Goal: Transaction & Acquisition: Purchase product/service

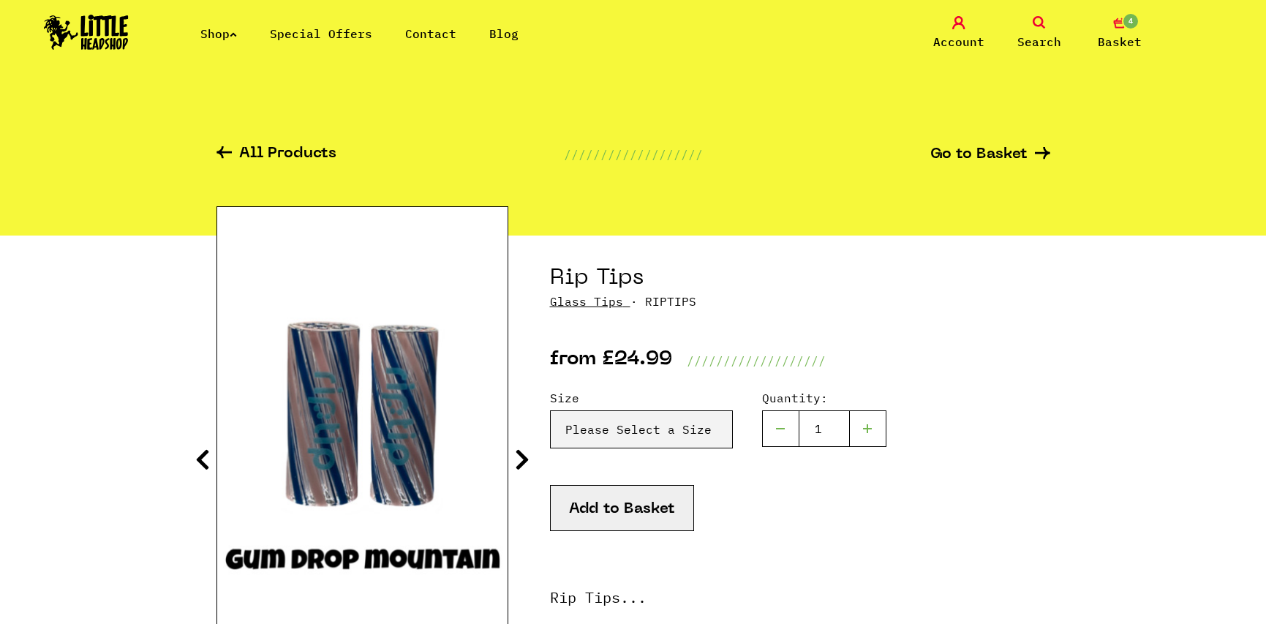
scroll to position [146, 0]
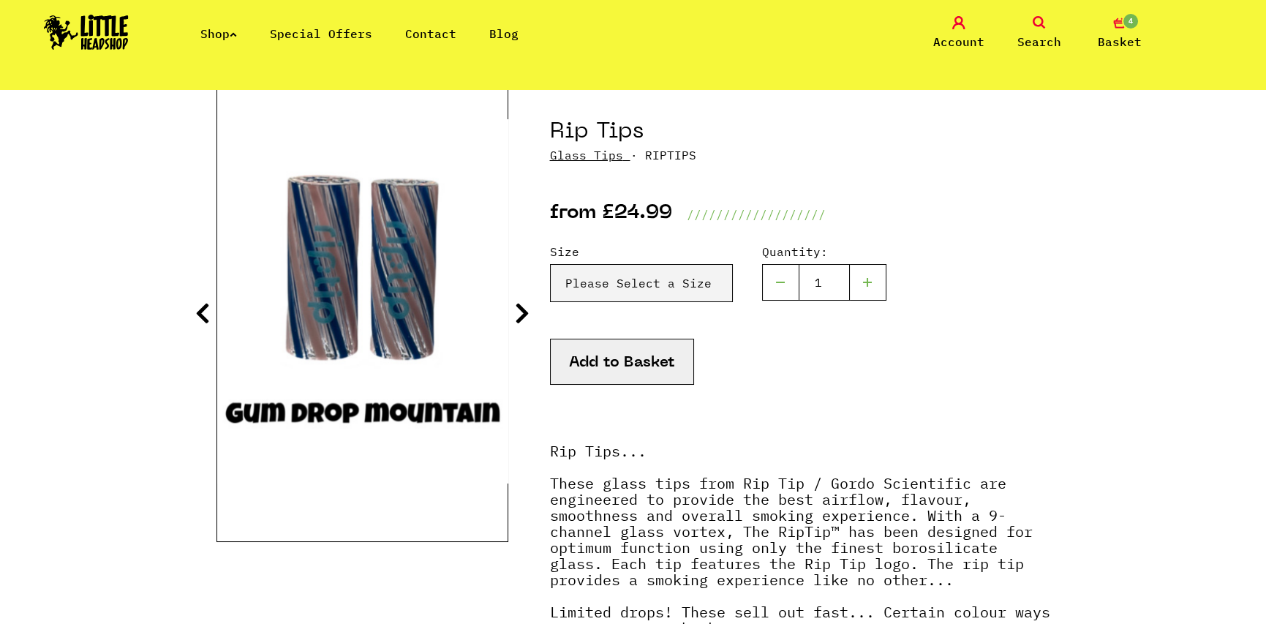
click at [627, 279] on select "Please Select a Size Rip Tips - Size 7 - Clear - £24.99 (Out of Stock) Rip Tips…" at bounding box center [641, 283] width 183 height 38
click at [1105, 39] on span "Basket" at bounding box center [1119, 42] width 44 height 18
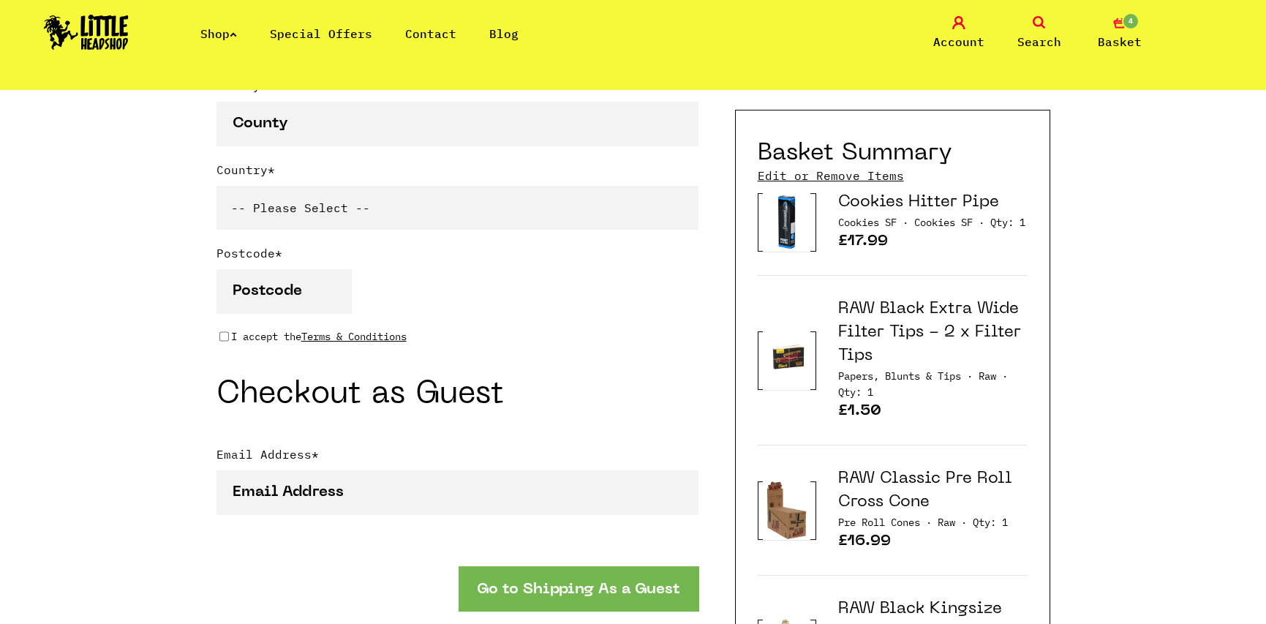
scroll to position [950, 0]
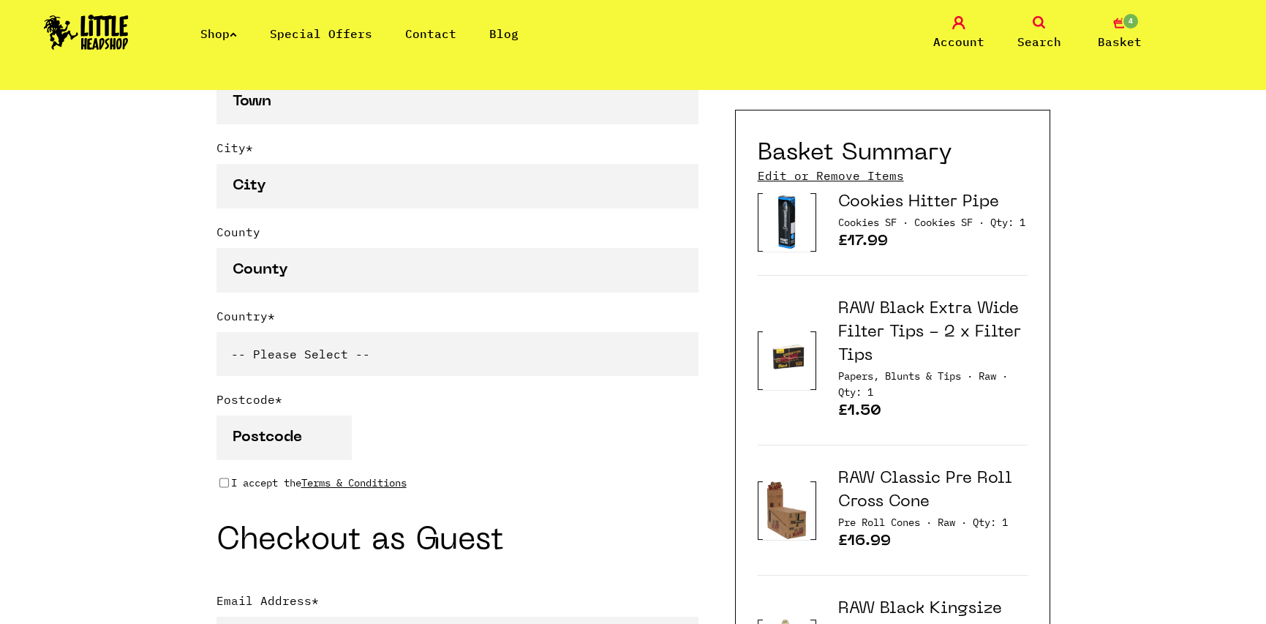
type input "[EMAIL_ADDRESS][DOMAIN_NAME]"
click at [1040, 28] on icon at bounding box center [1038, 22] width 13 height 13
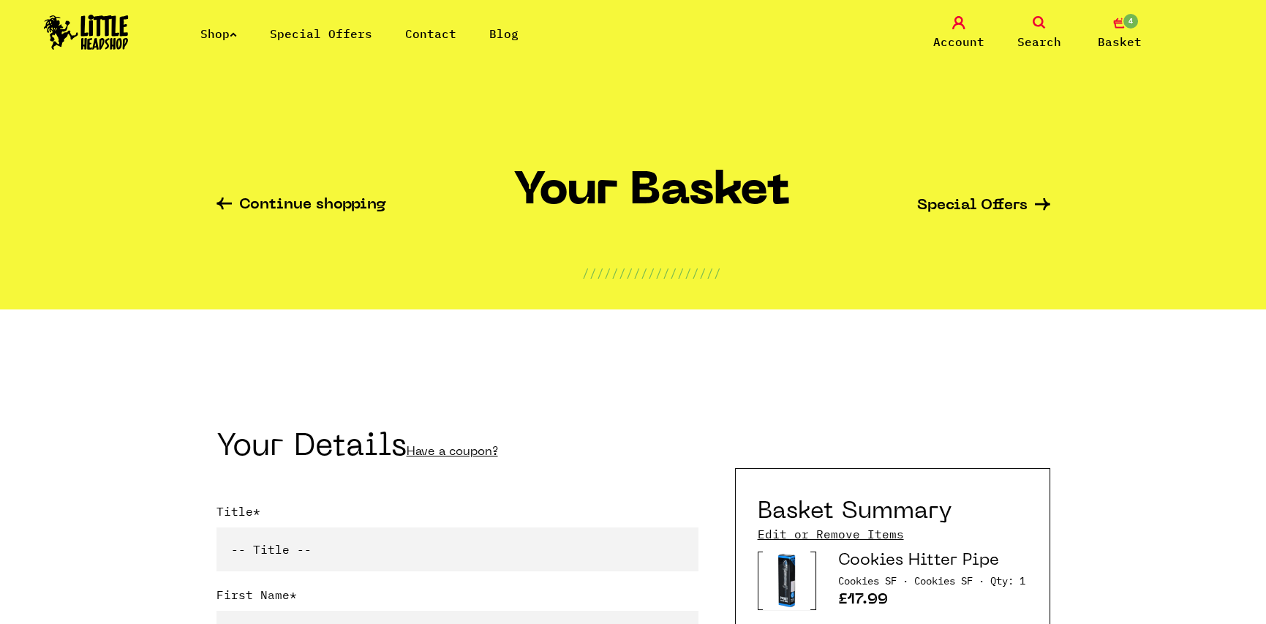
scroll to position [0, 0]
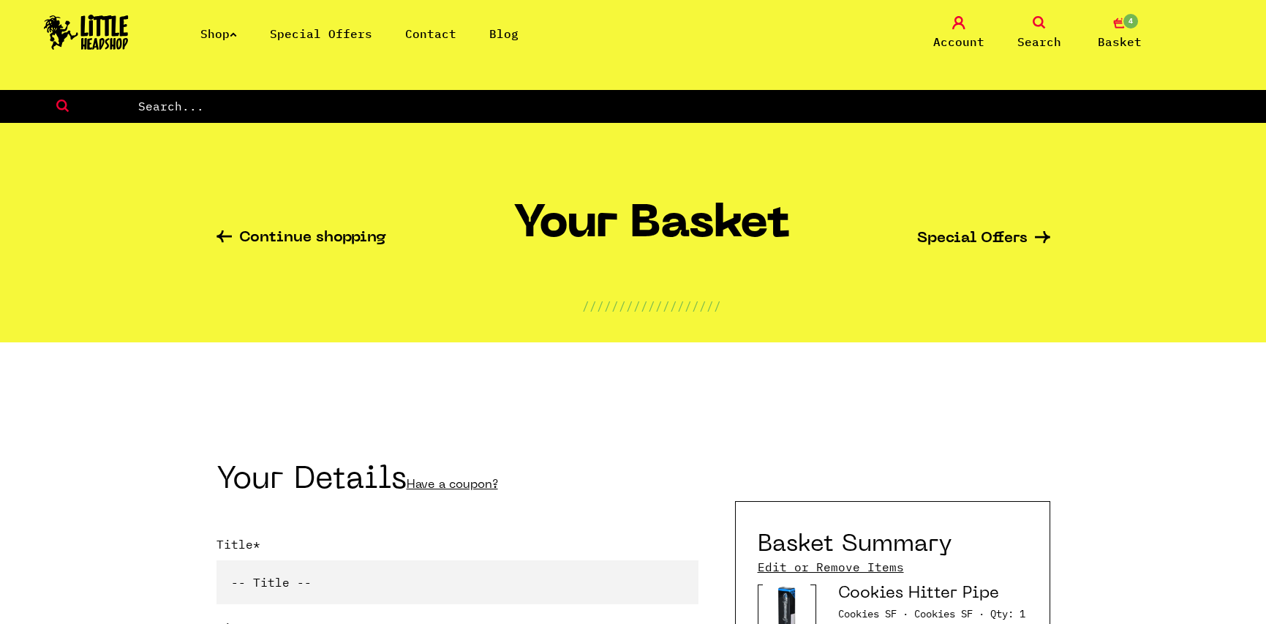
click at [449, 106] on input "text" at bounding box center [701, 106] width 1129 height 19
type input "raw black"
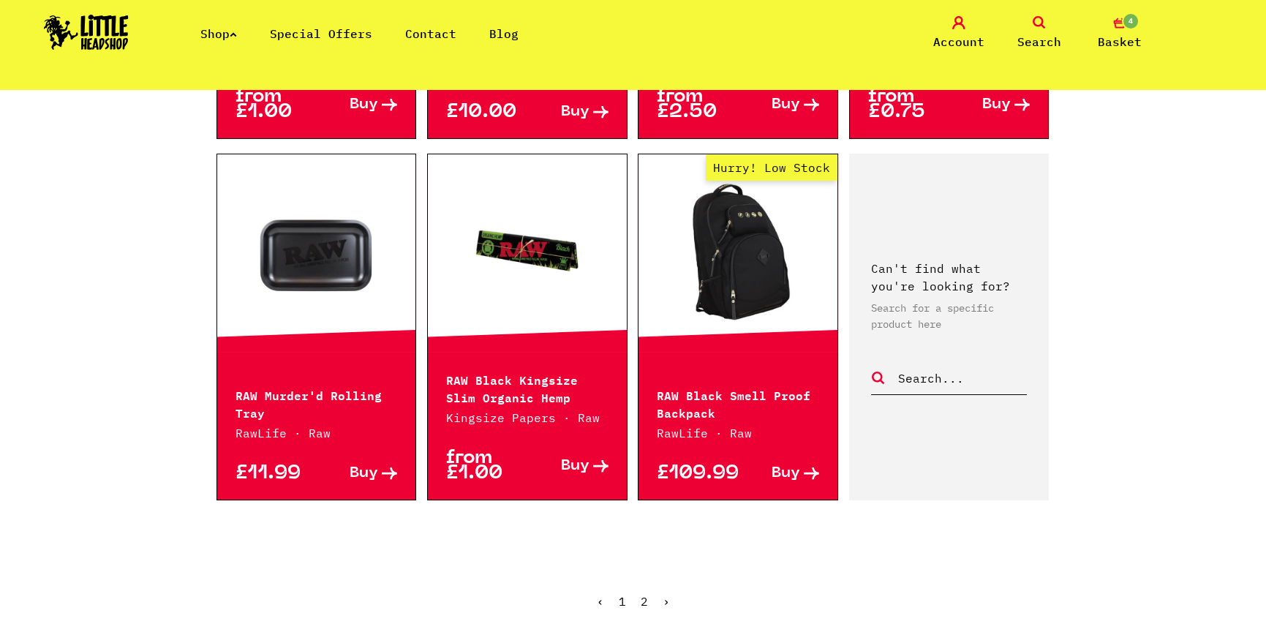
scroll to position [1608, 0]
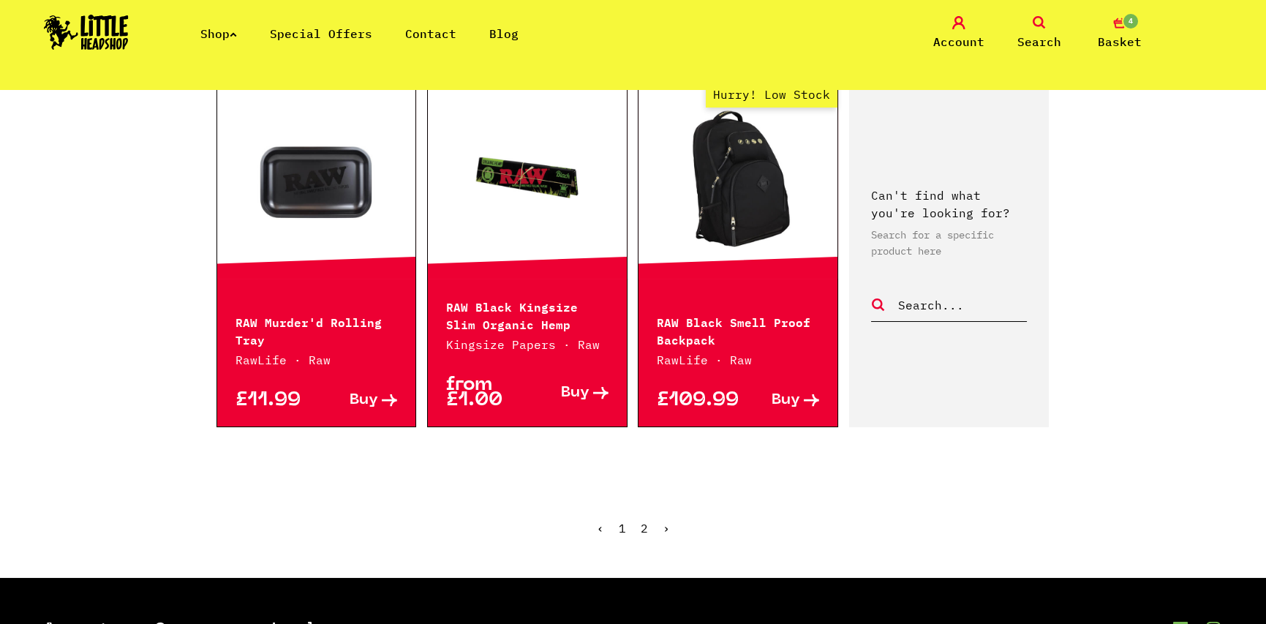
click at [643, 521] on link "2" at bounding box center [643, 528] width 7 height 15
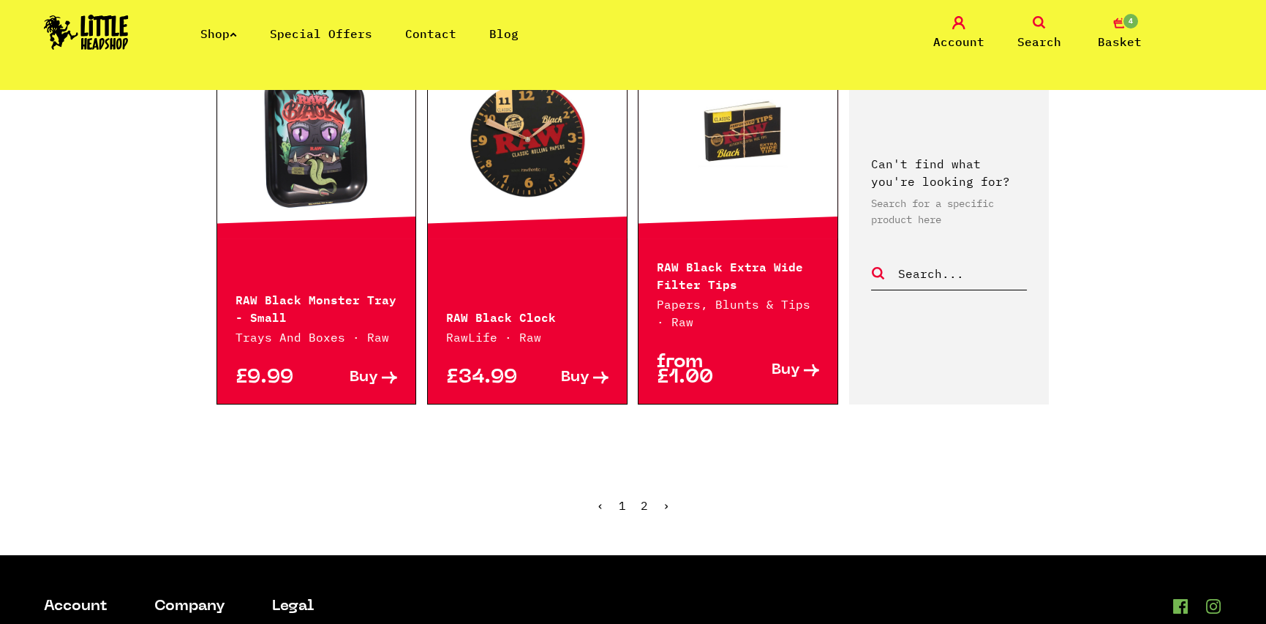
scroll to position [1170, 0]
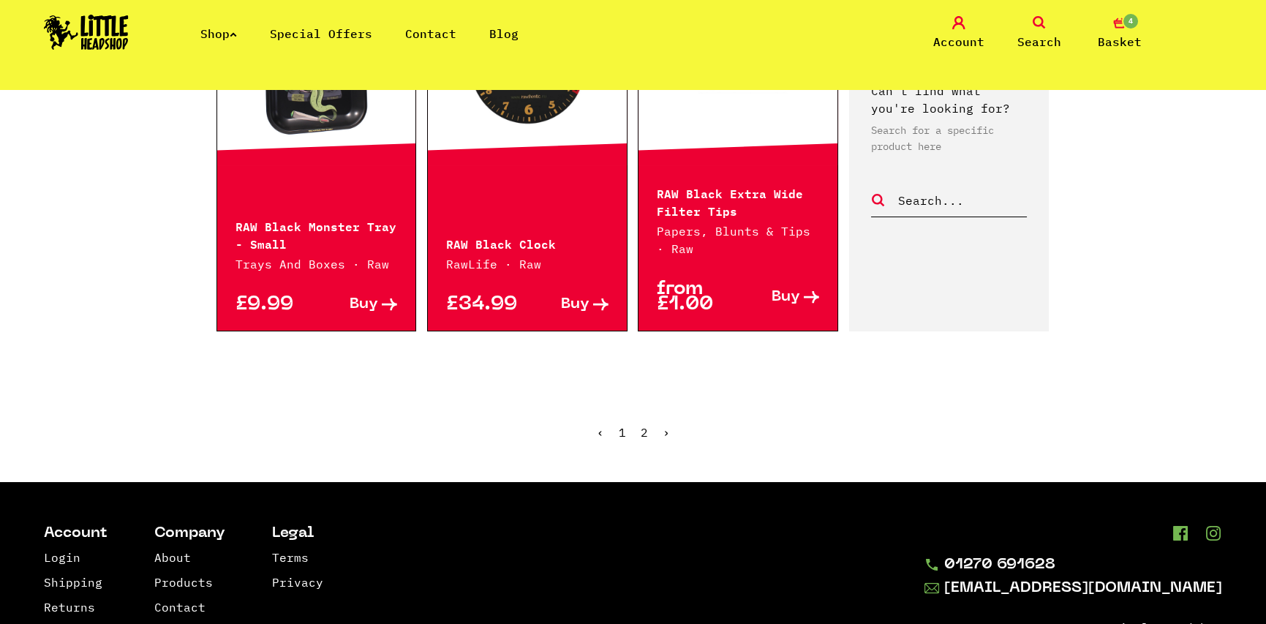
click at [621, 431] on link "1" at bounding box center [622, 432] width 7 height 15
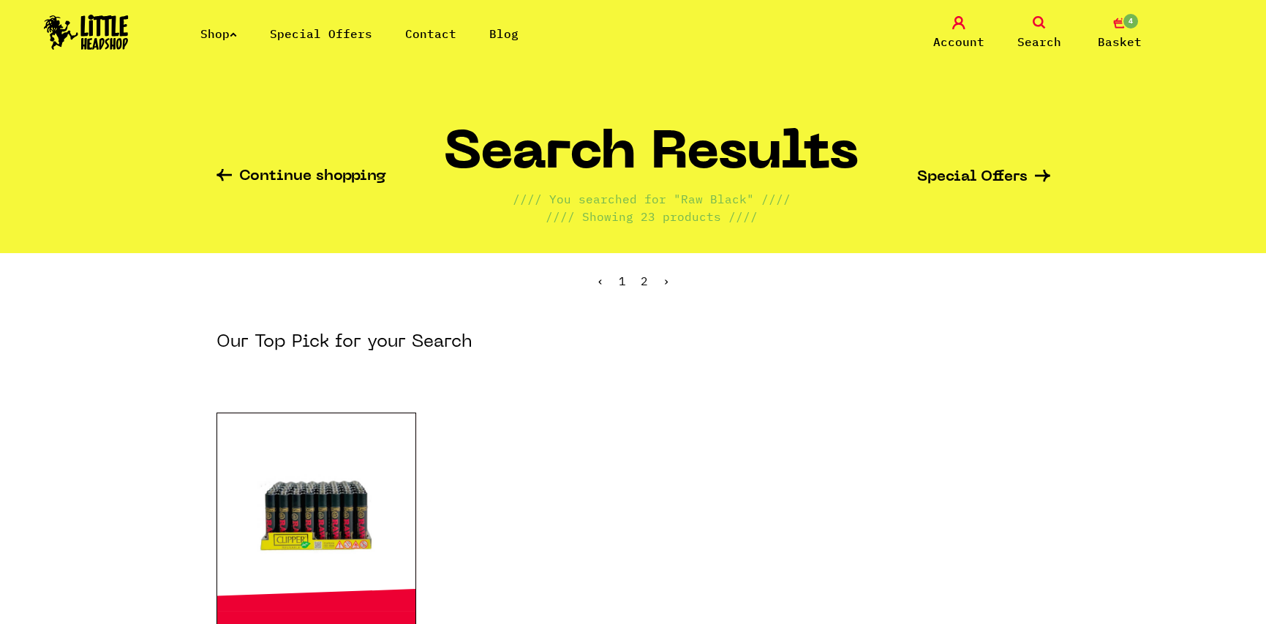
click at [237, 35] on icon at bounding box center [233, 34] width 7 height 6
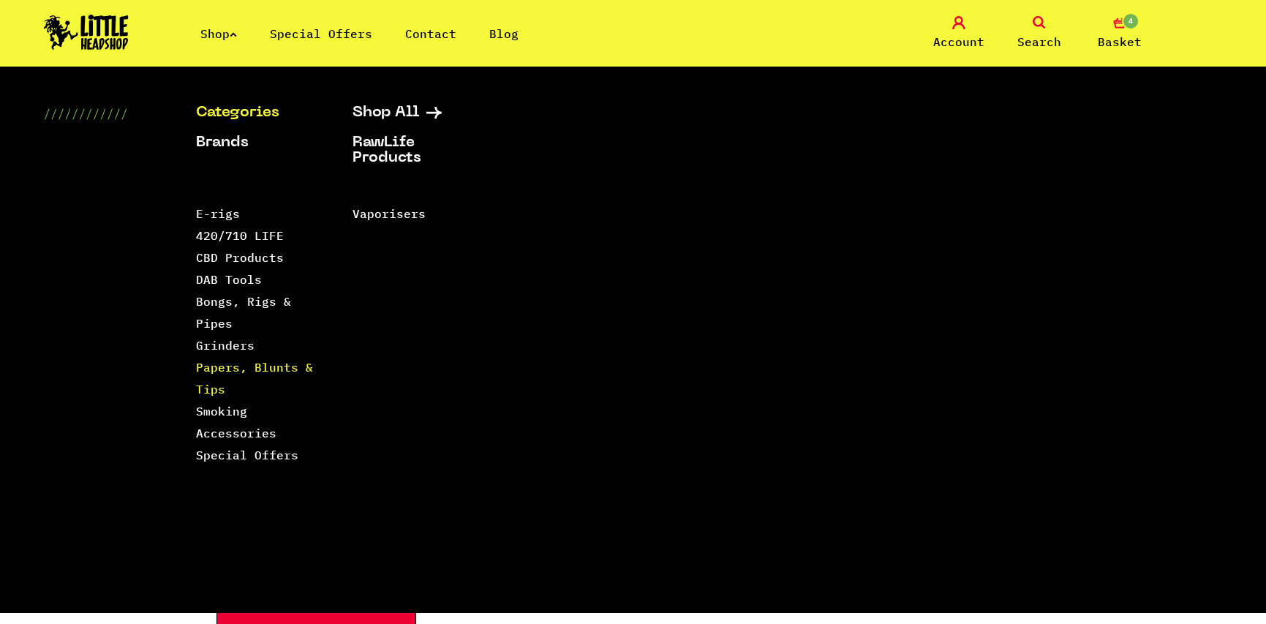
click at [280, 363] on link "Papers, Blunts & Tips" at bounding box center [254, 378] width 117 height 37
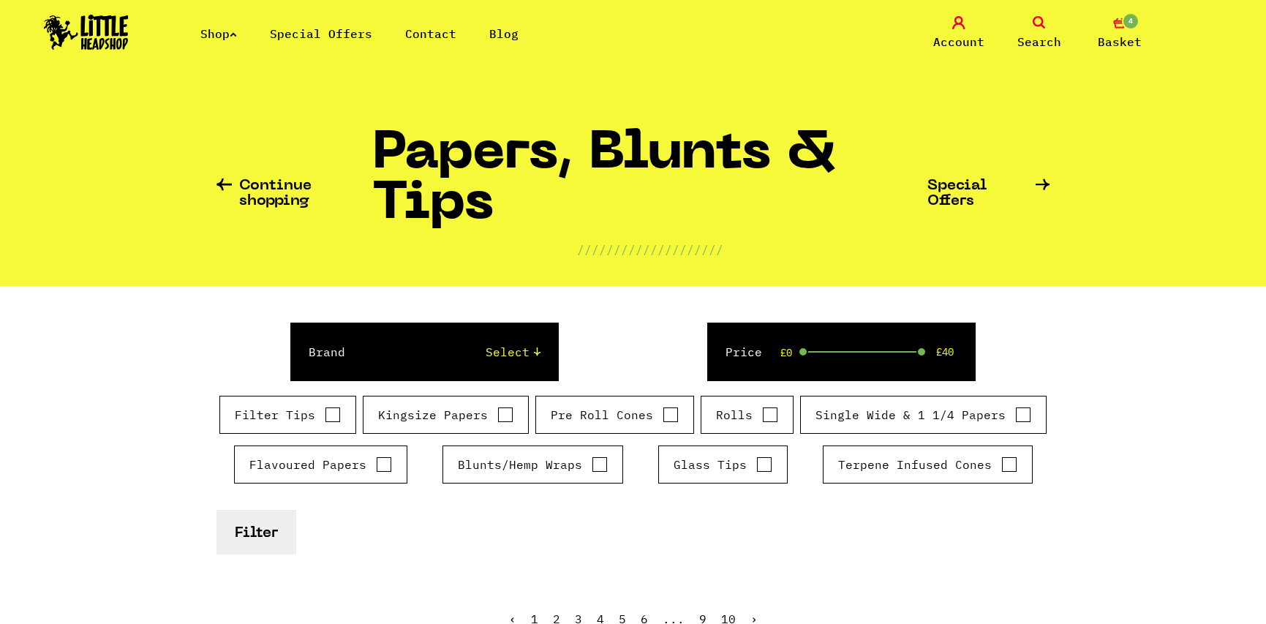
scroll to position [146, 0]
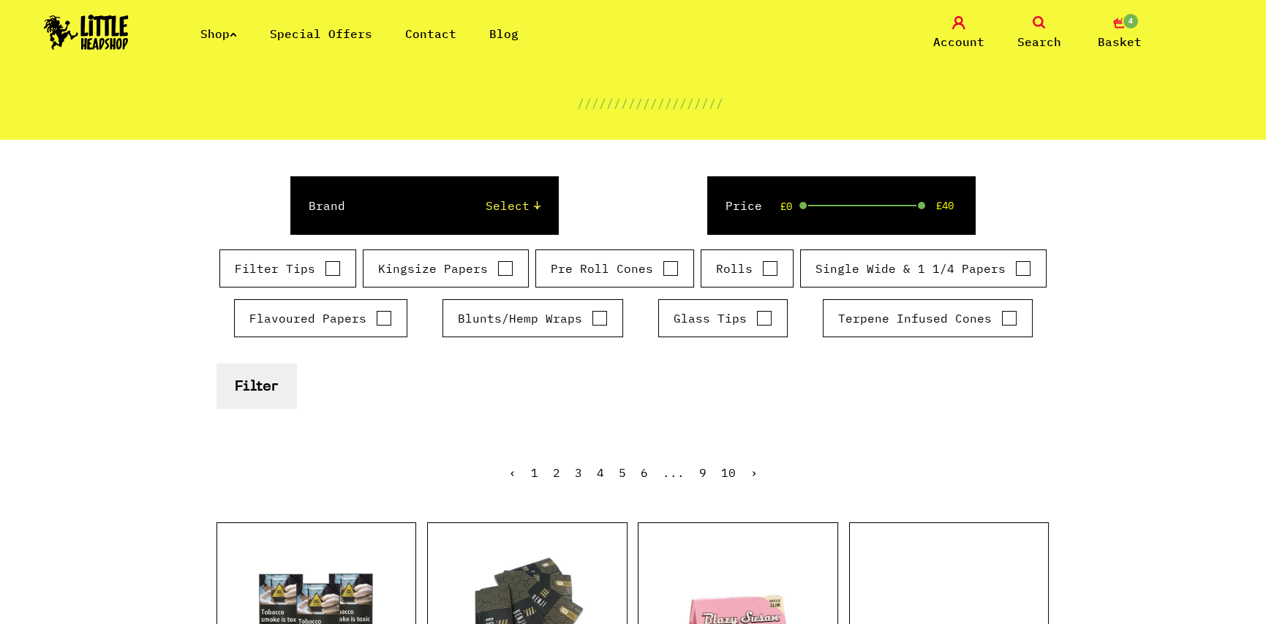
click at [439, 273] on label "Kingsize Papers" at bounding box center [445, 269] width 135 height 18
click at [497, 273] on input "Kingsize Papers" at bounding box center [505, 268] width 16 height 15
checkbox input "true"
click at [268, 384] on button "Filter" at bounding box center [256, 385] width 80 height 45
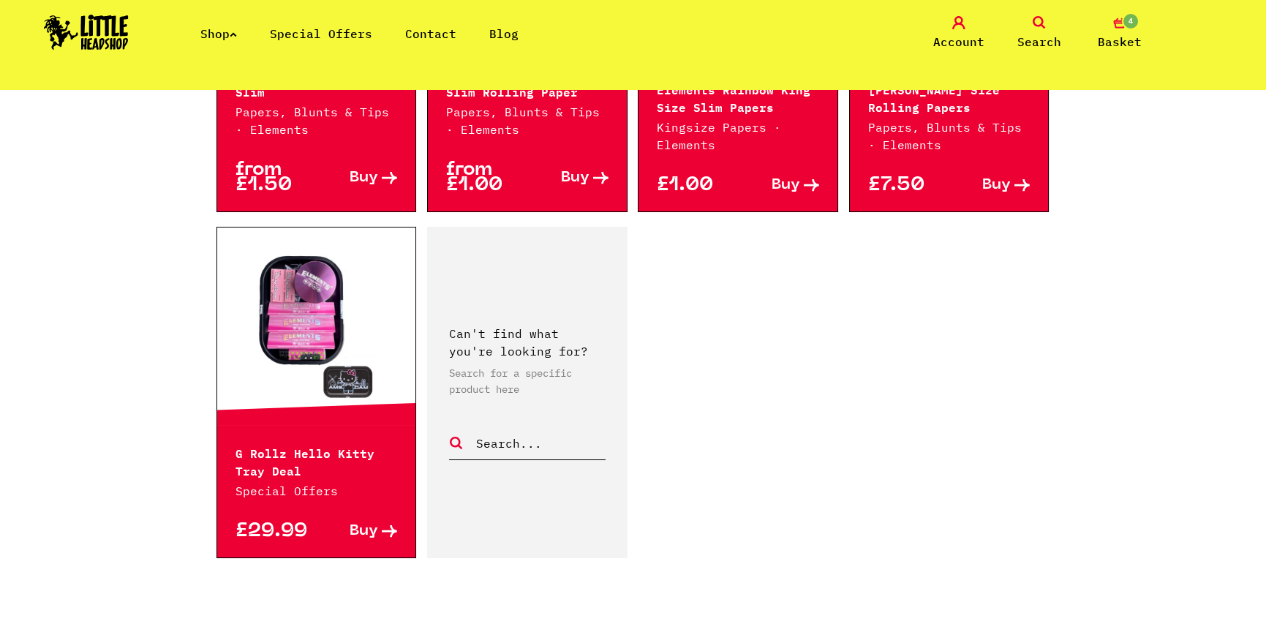
scroll to position [2413, 0]
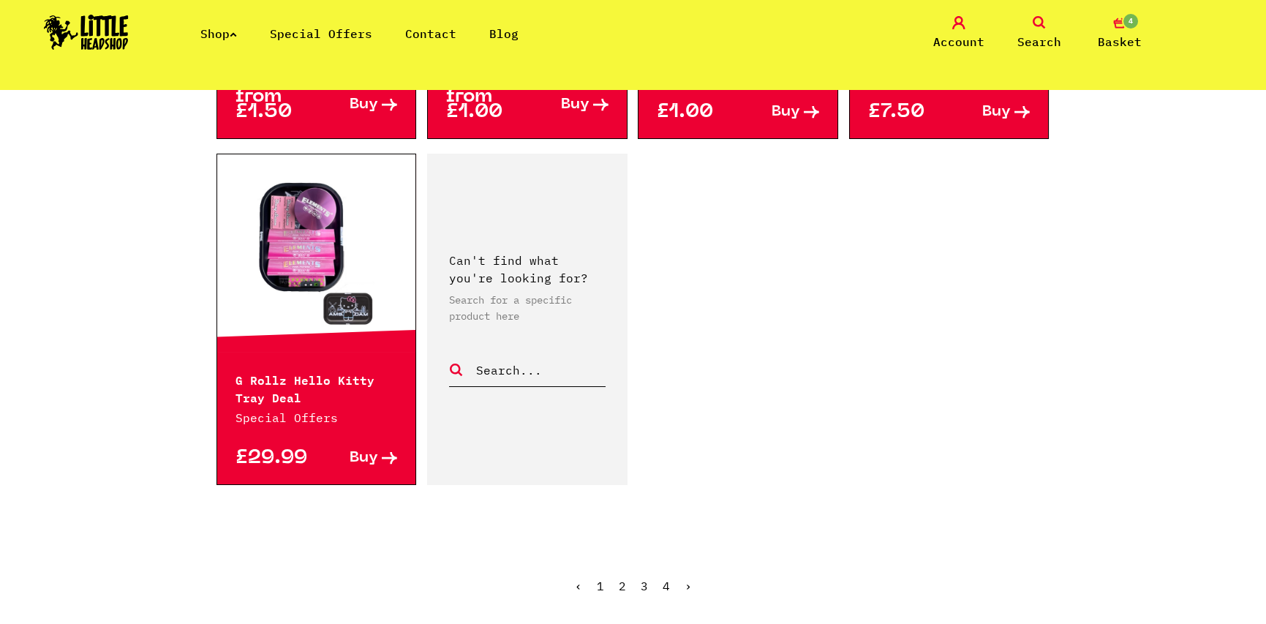
click at [683, 566] on ul "‹ 1 2 3 4 ›" at bounding box center [632, 596] width 833 height 63
click at [684, 578] on link "›" at bounding box center [687, 585] width 7 height 15
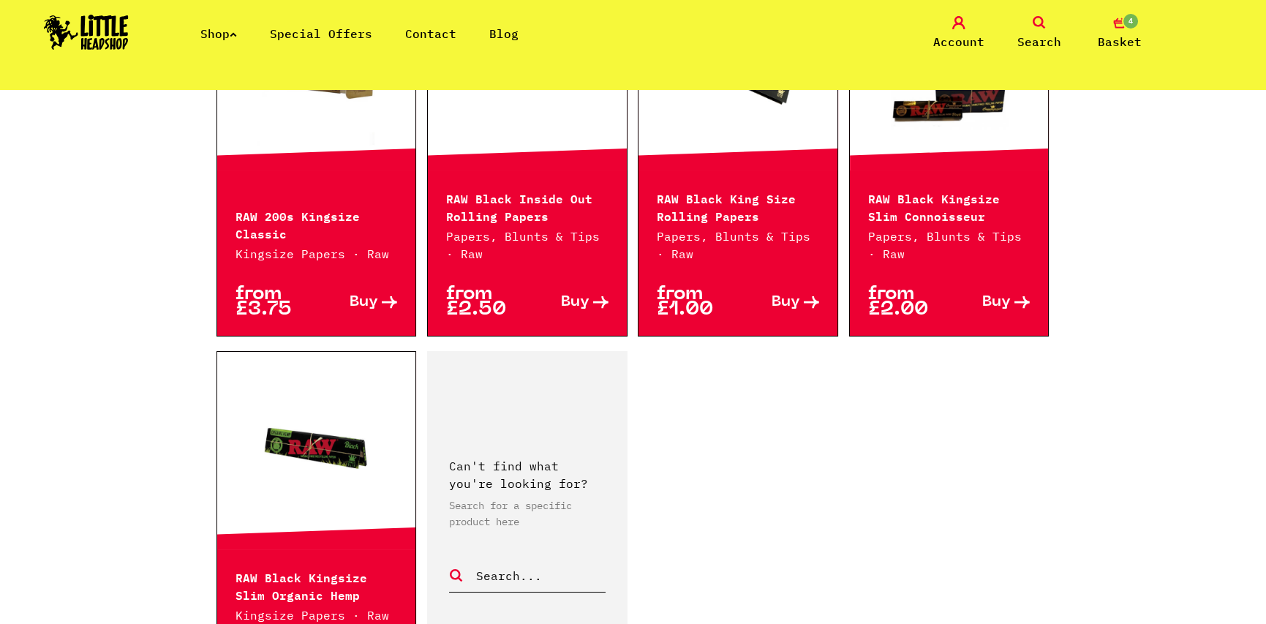
scroll to position [2266, 0]
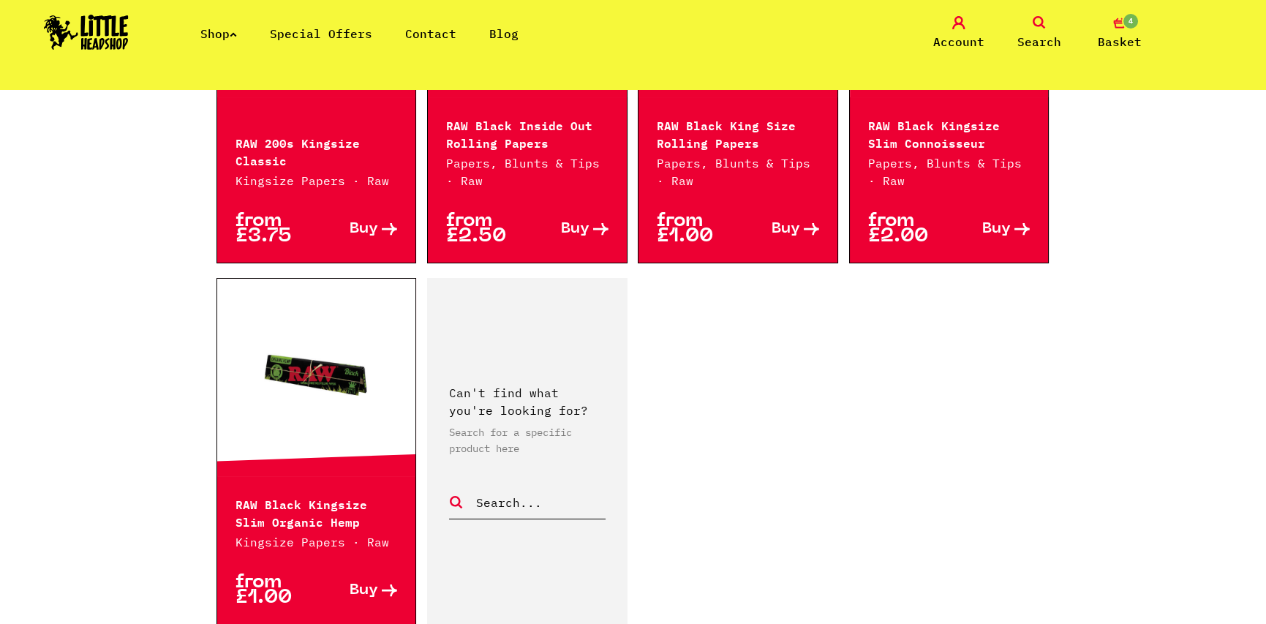
click at [1113, 34] on span "Basket" at bounding box center [1119, 42] width 44 height 18
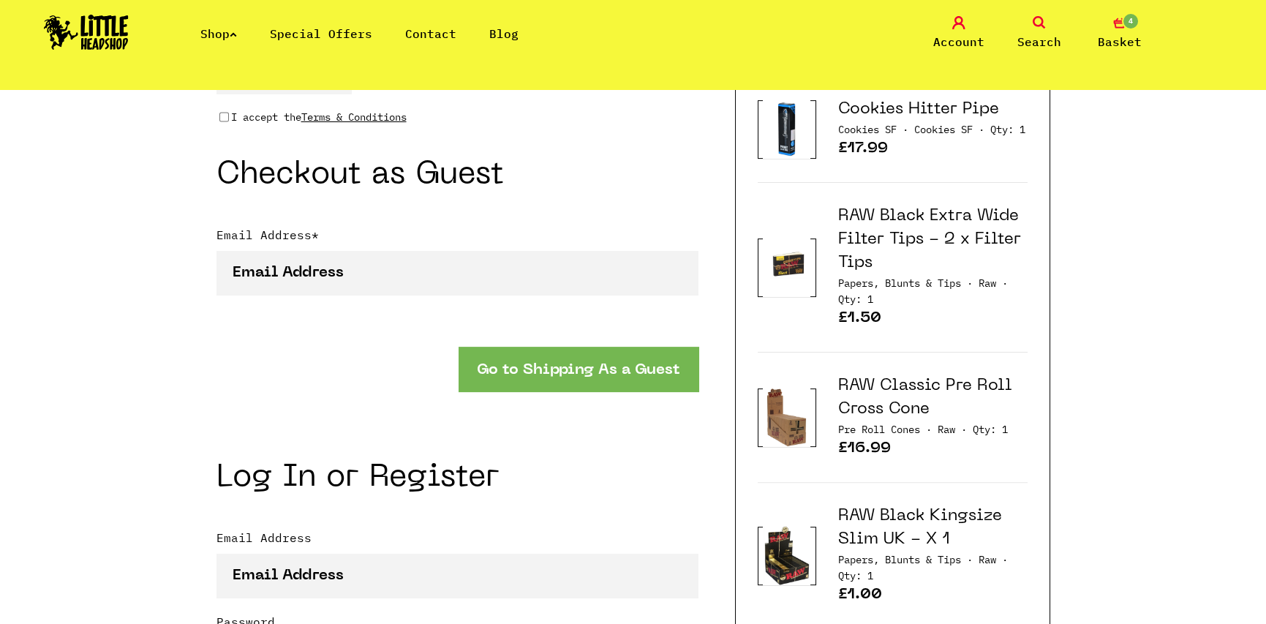
scroll to position [1243, 0]
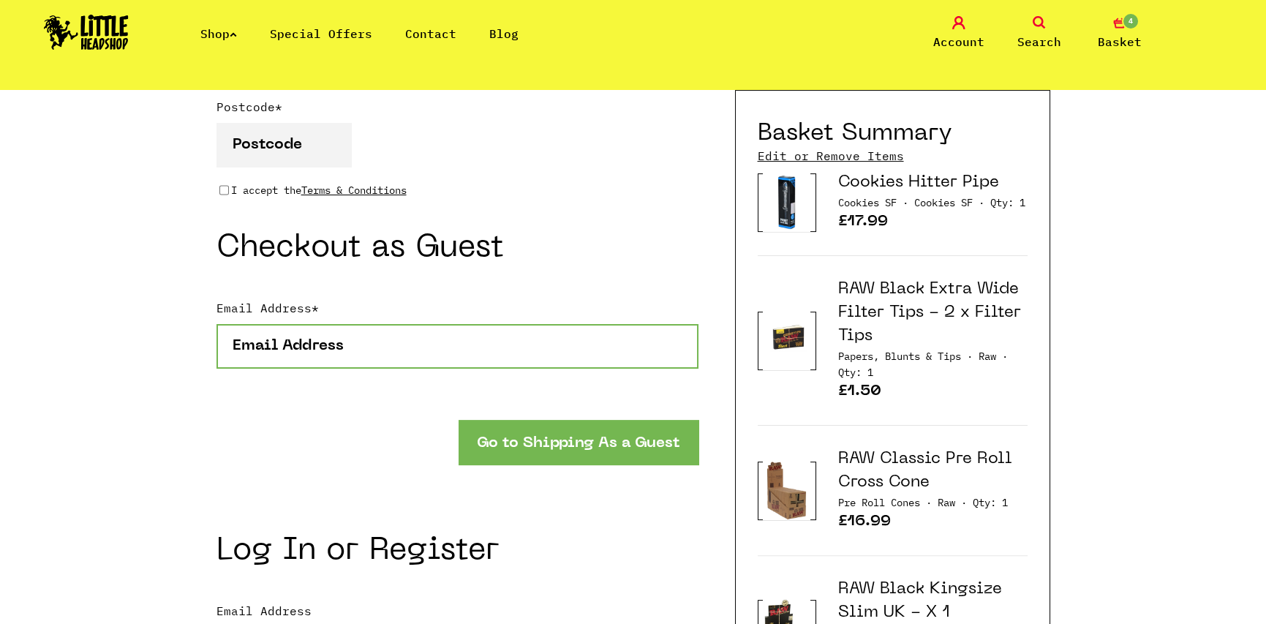
type input "[EMAIL_ADDRESS][DOMAIN_NAME]"
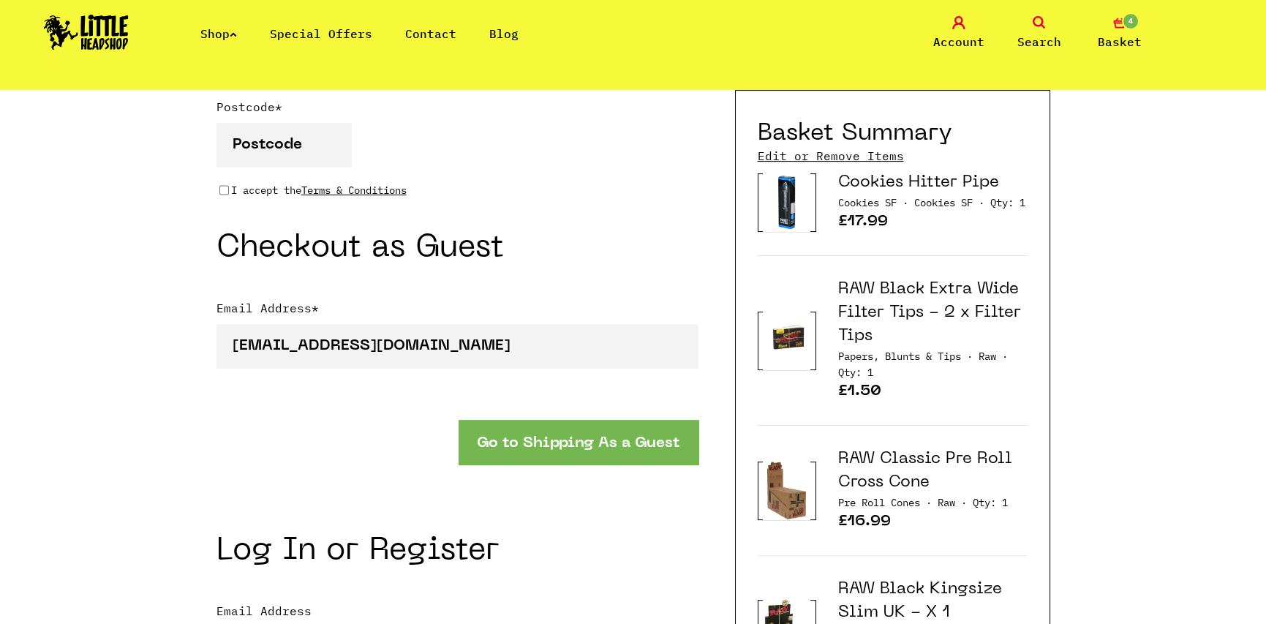
click at [657, 510] on form "* *" at bounding box center [457, 55] width 482 height 1592
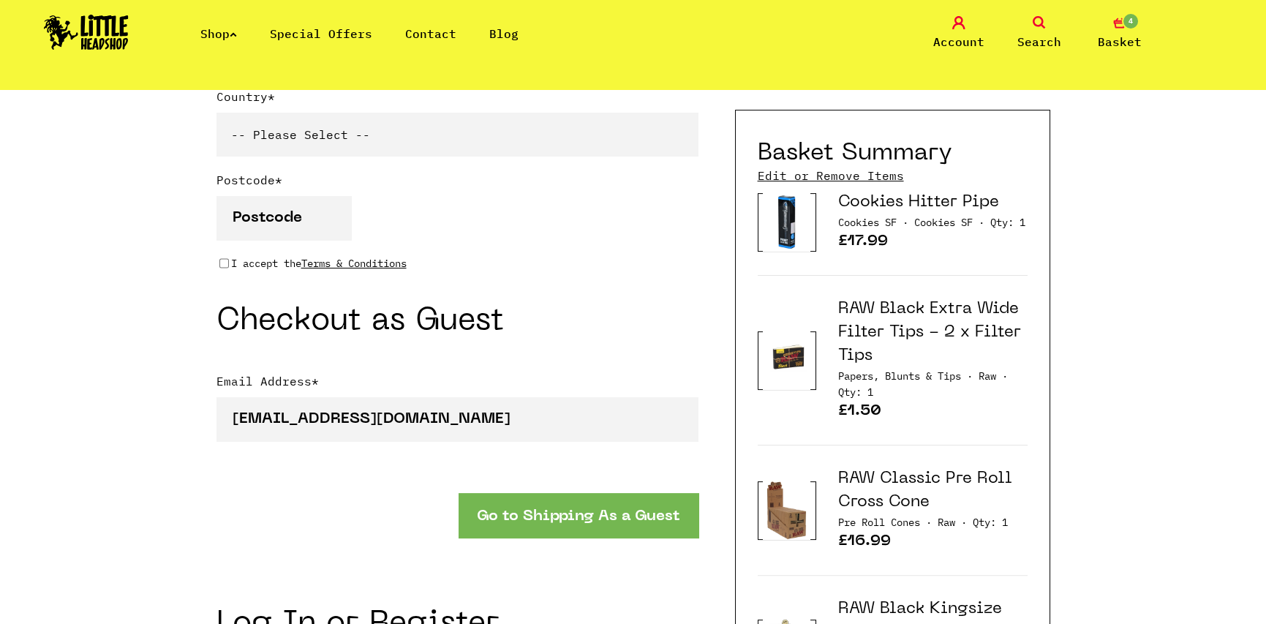
scroll to position [1097, 0]
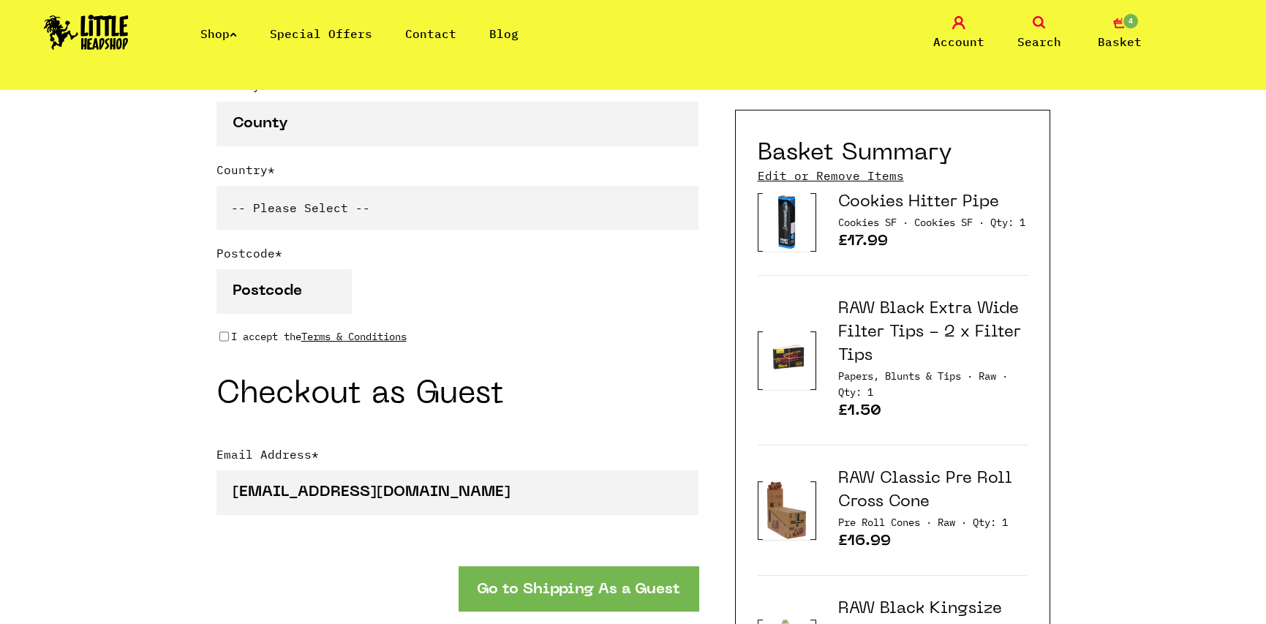
click at [814, 174] on link "Edit or Remove Items" at bounding box center [830, 175] width 146 height 16
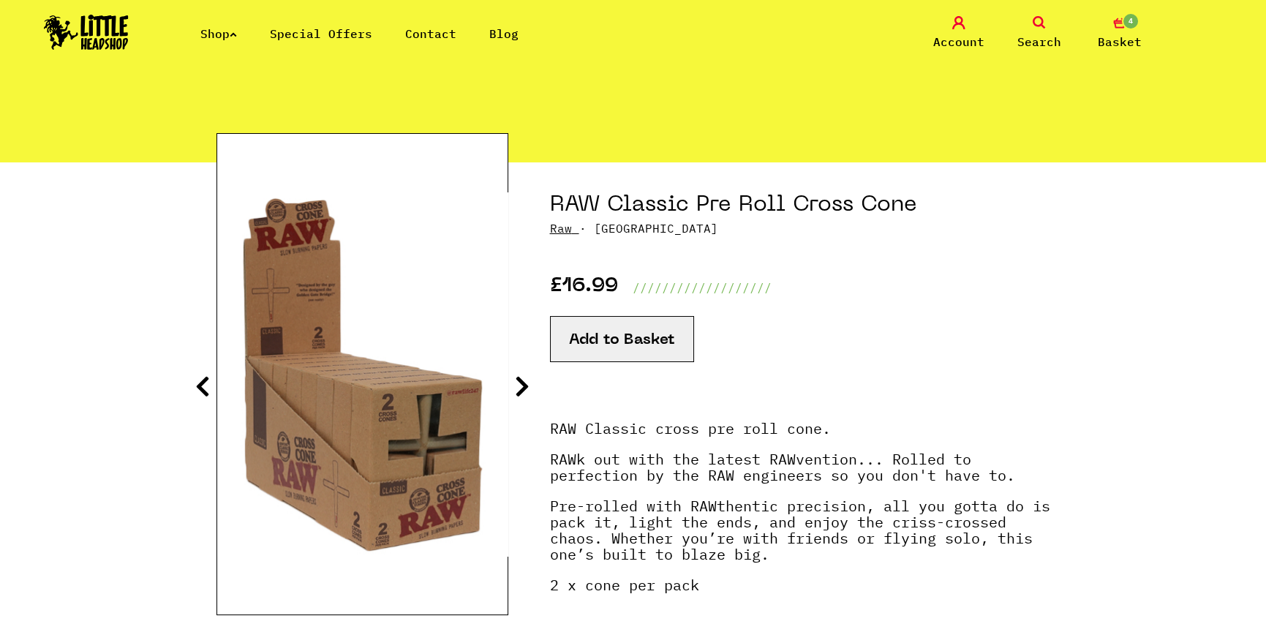
scroll to position [146, 0]
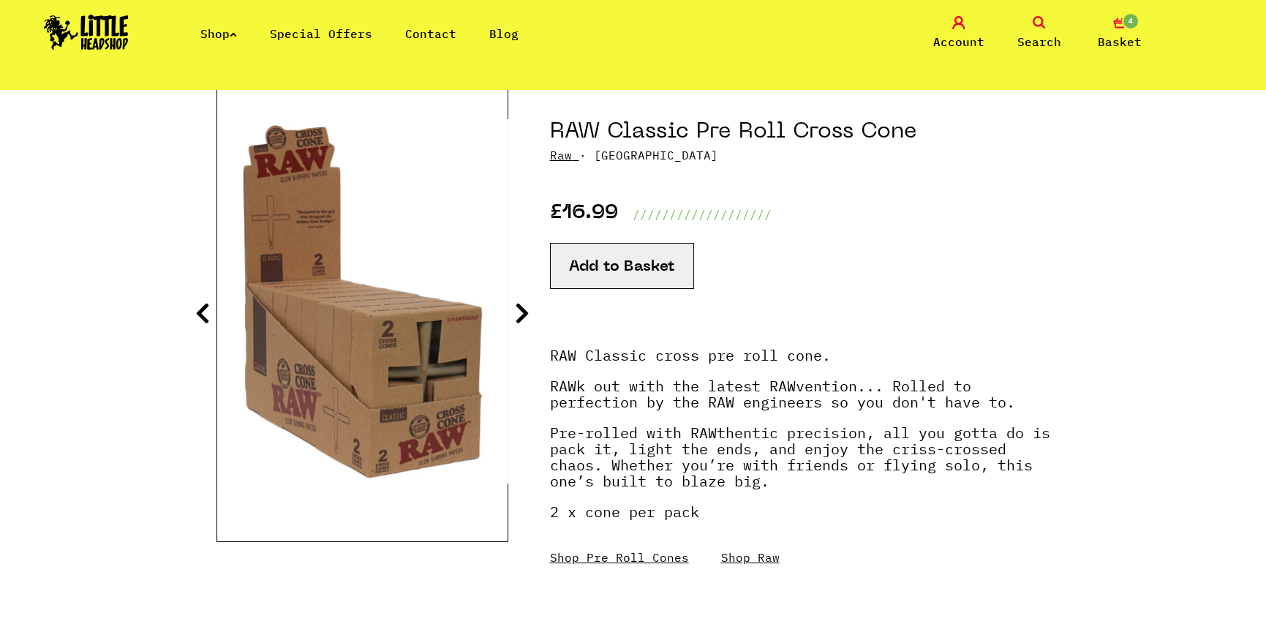
click at [521, 313] on icon at bounding box center [522, 312] width 15 height 23
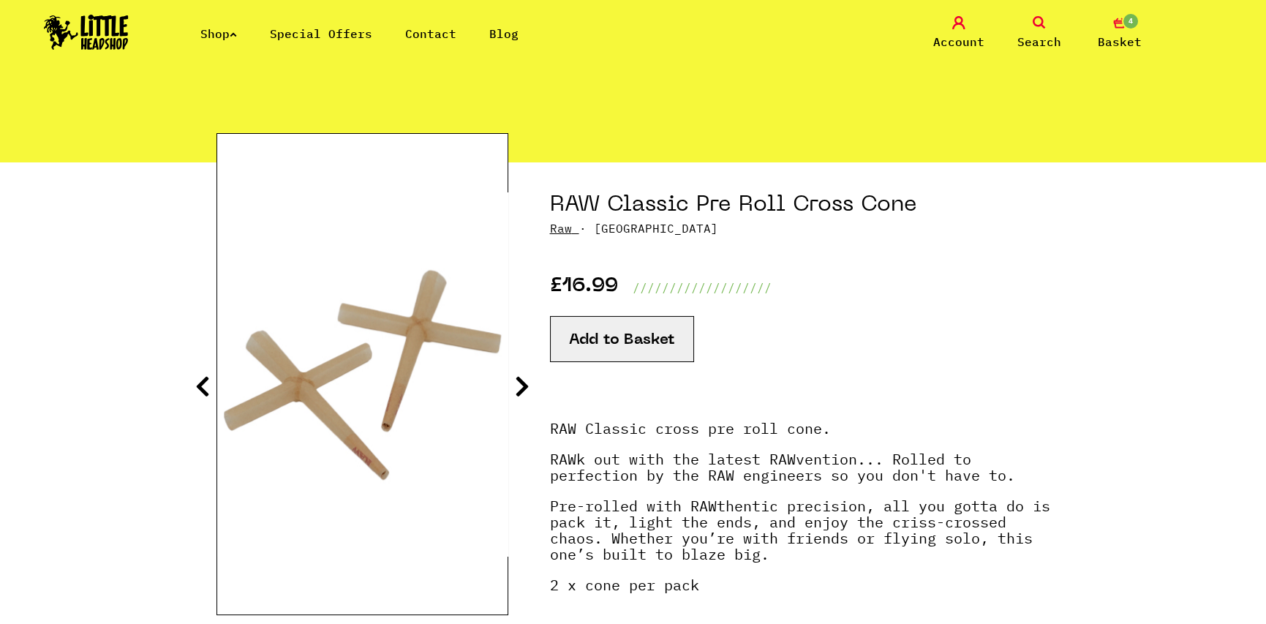
scroll to position [0, 0]
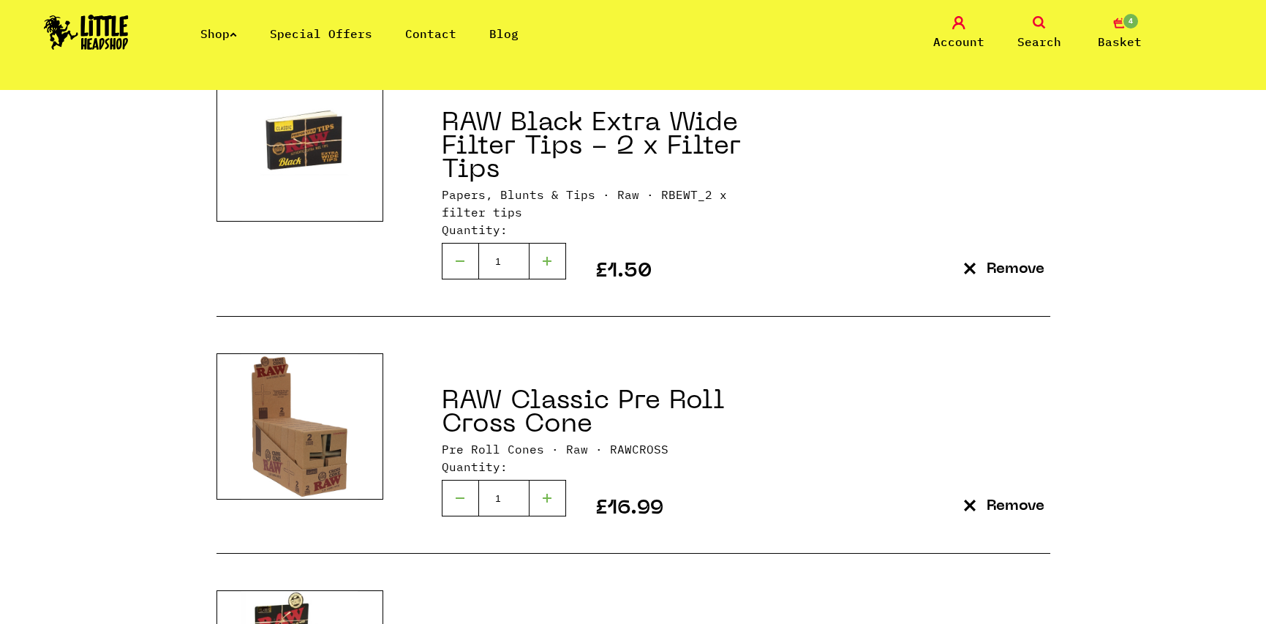
scroll to position [731, 0]
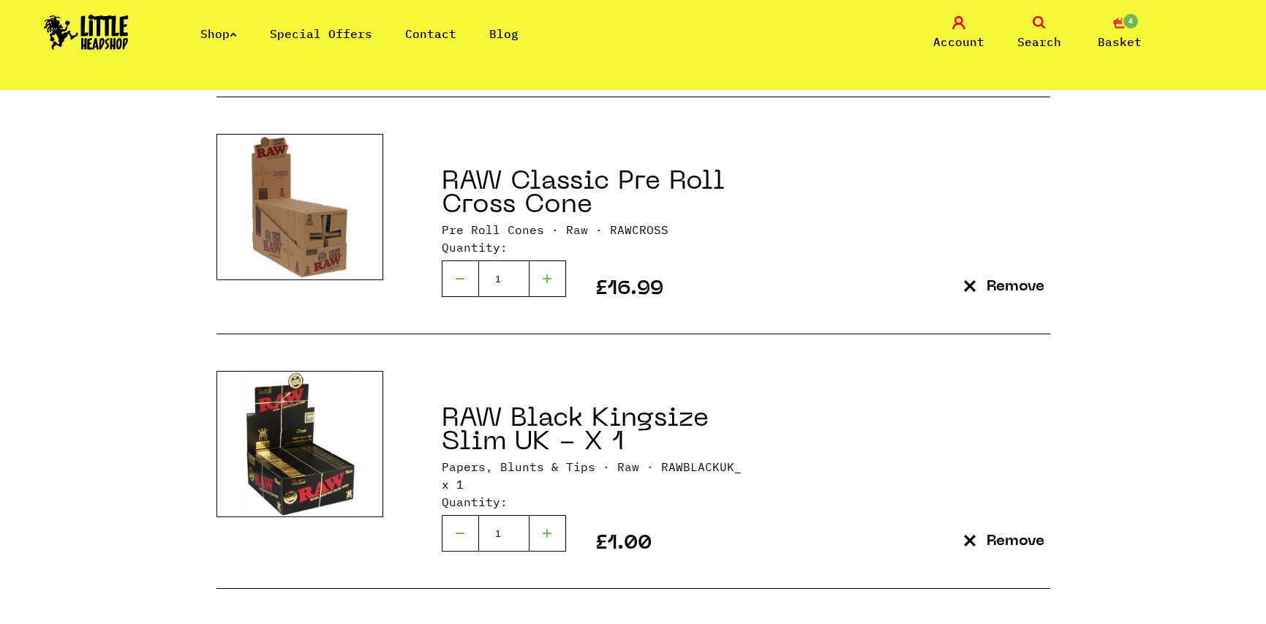
click at [1008, 538] on p "Remove" at bounding box center [1015, 541] width 58 height 15
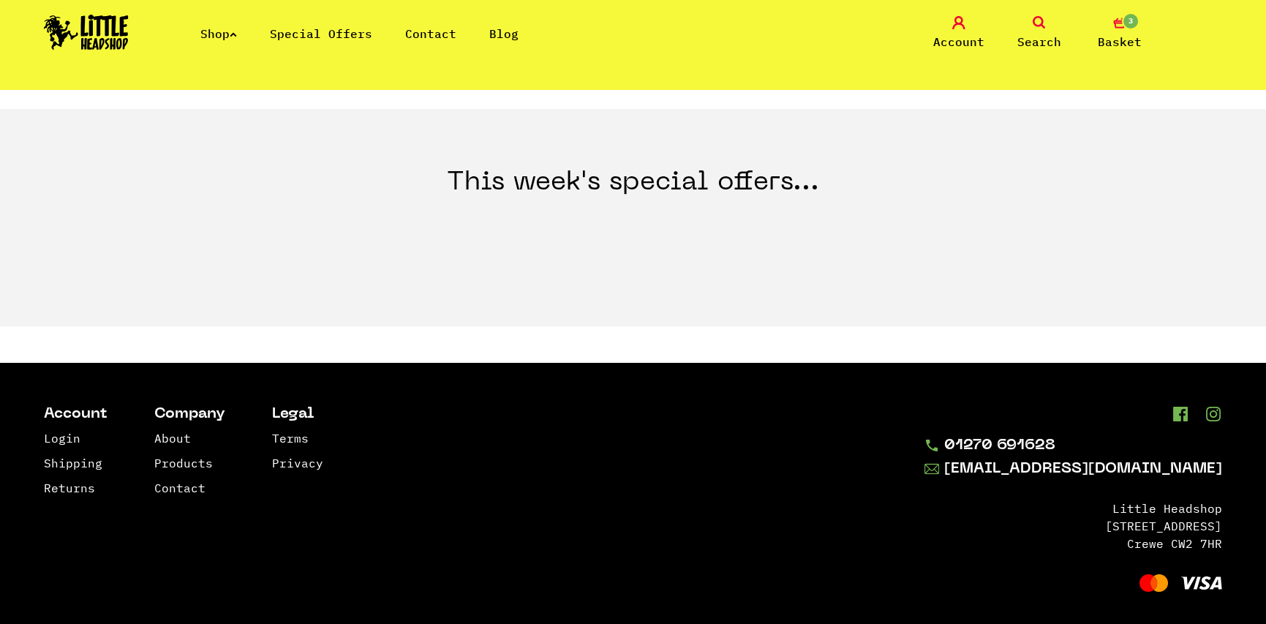
scroll to position [1184, 0]
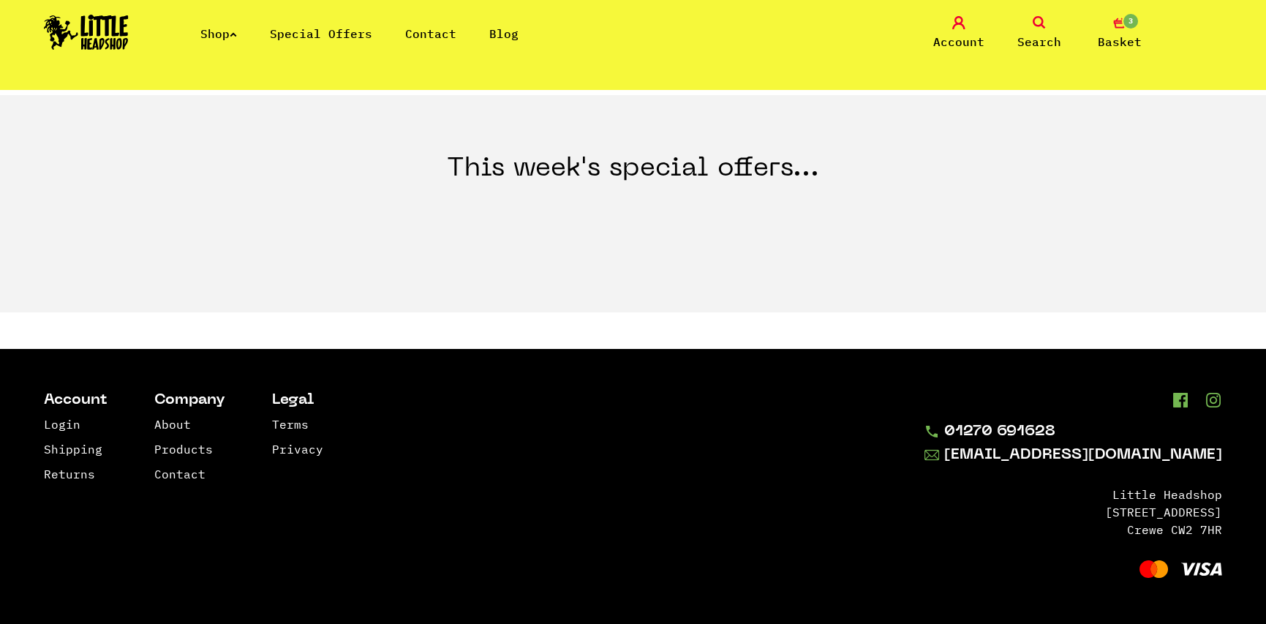
click at [1214, 402] on icon at bounding box center [1212, 400] width 18 height 15
click at [1184, 403] on icon at bounding box center [1179, 400] width 18 height 15
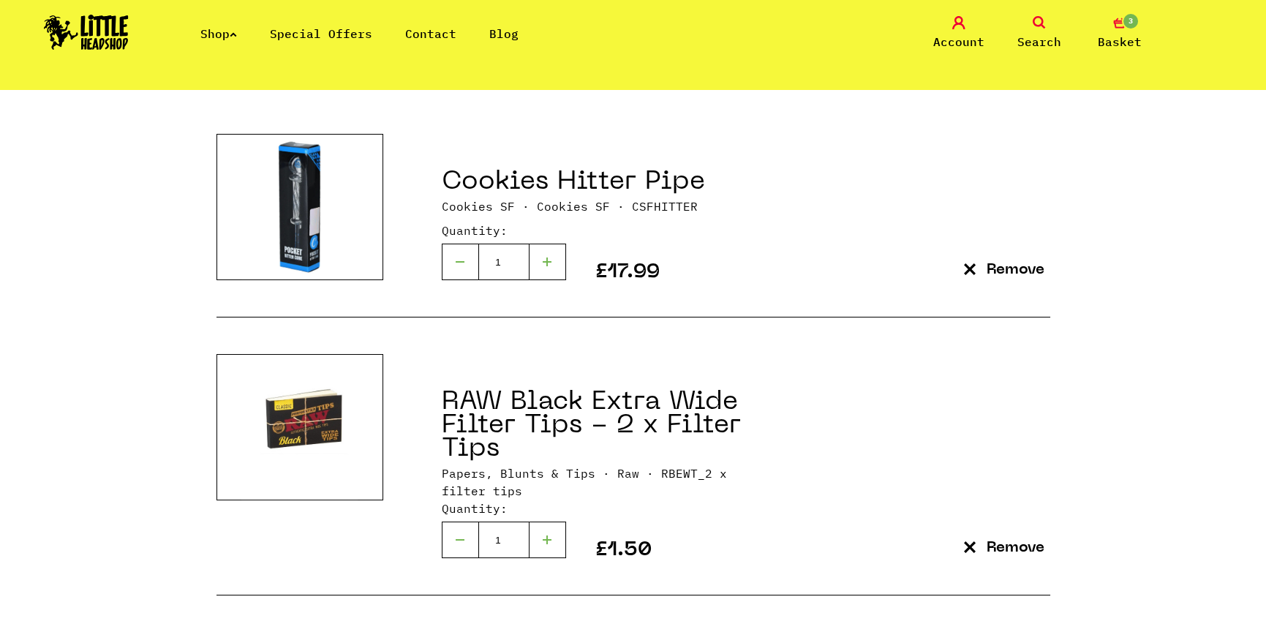
scroll to position [160, 0]
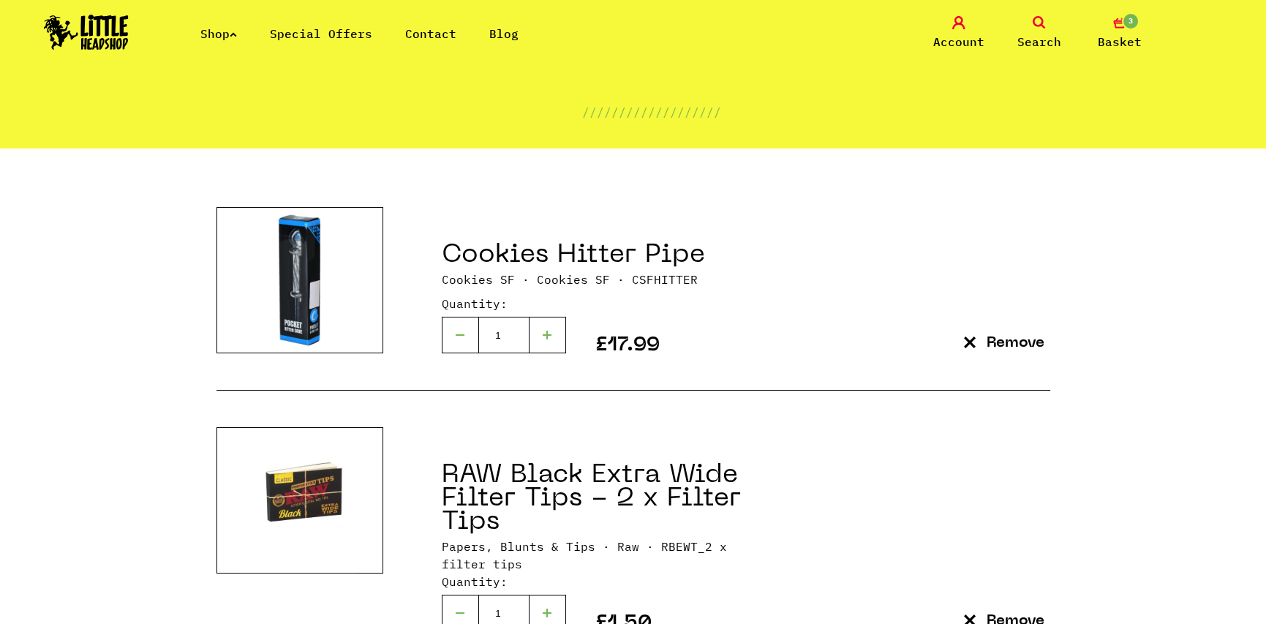
click at [608, 252] on link "Cookies Hitter Pipe" at bounding box center [573, 255] width 263 height 25
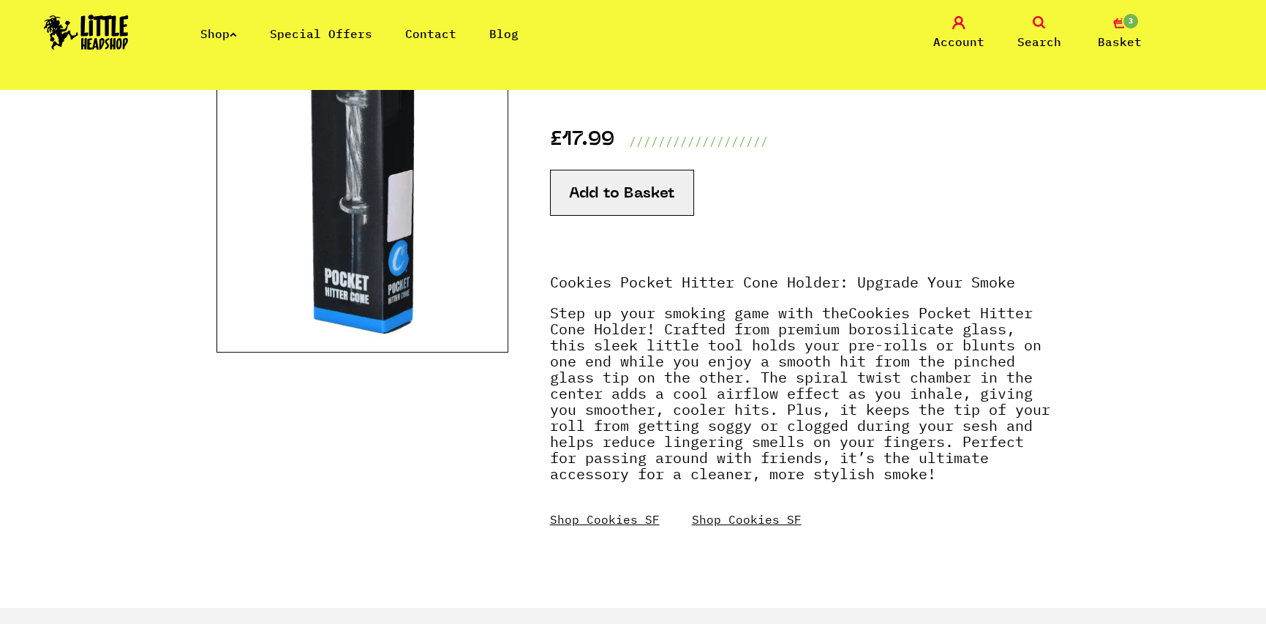
scroll to position [73, 0]
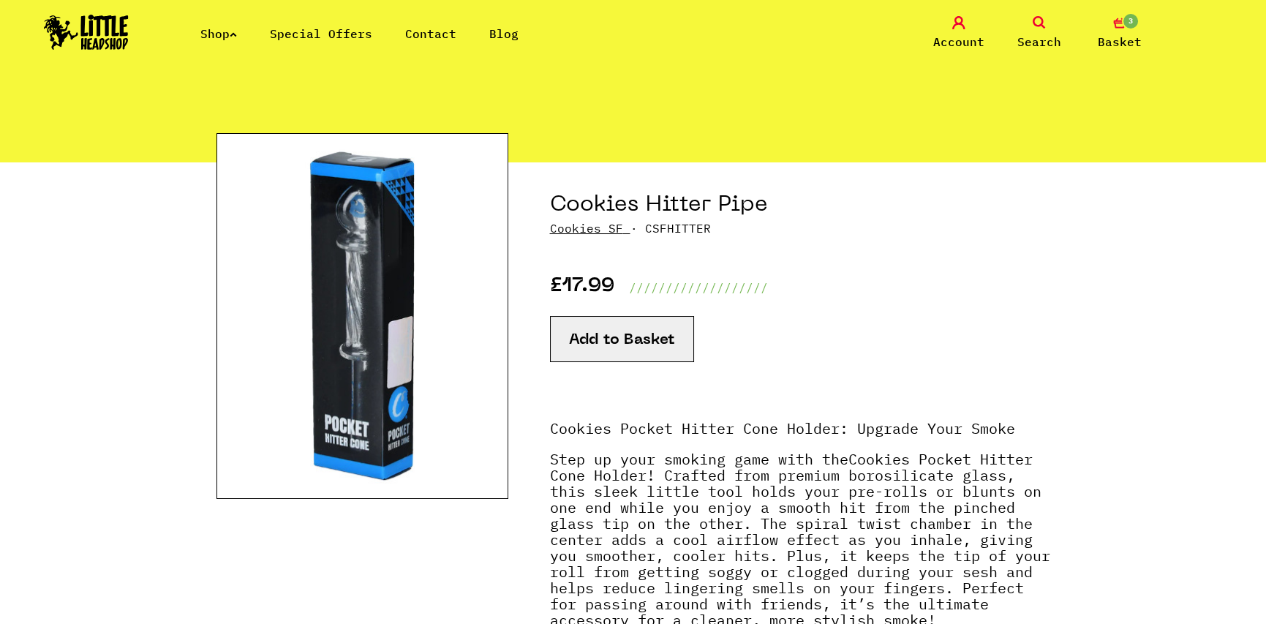
click at [605, 230] on link "Cookies SF" at bounding box center [586, 228] width 73 height 15
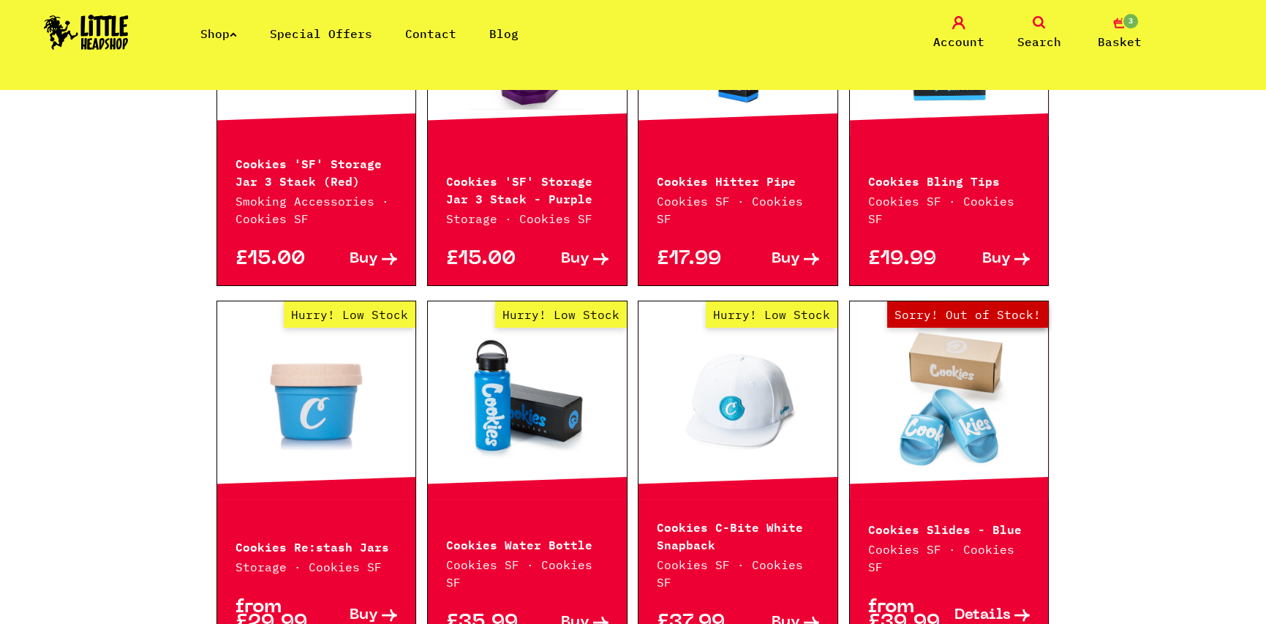
scroll to position [1097, 0]
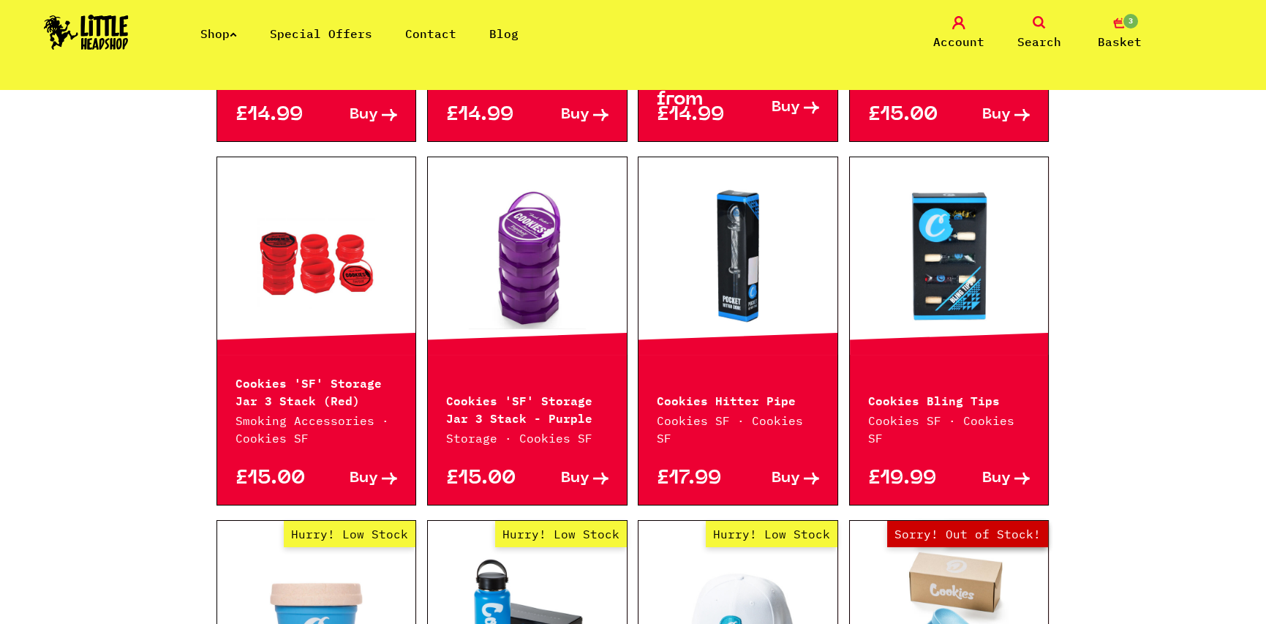
click at [737, 229] on link at bounding box center [737, 256] width 199 height 146
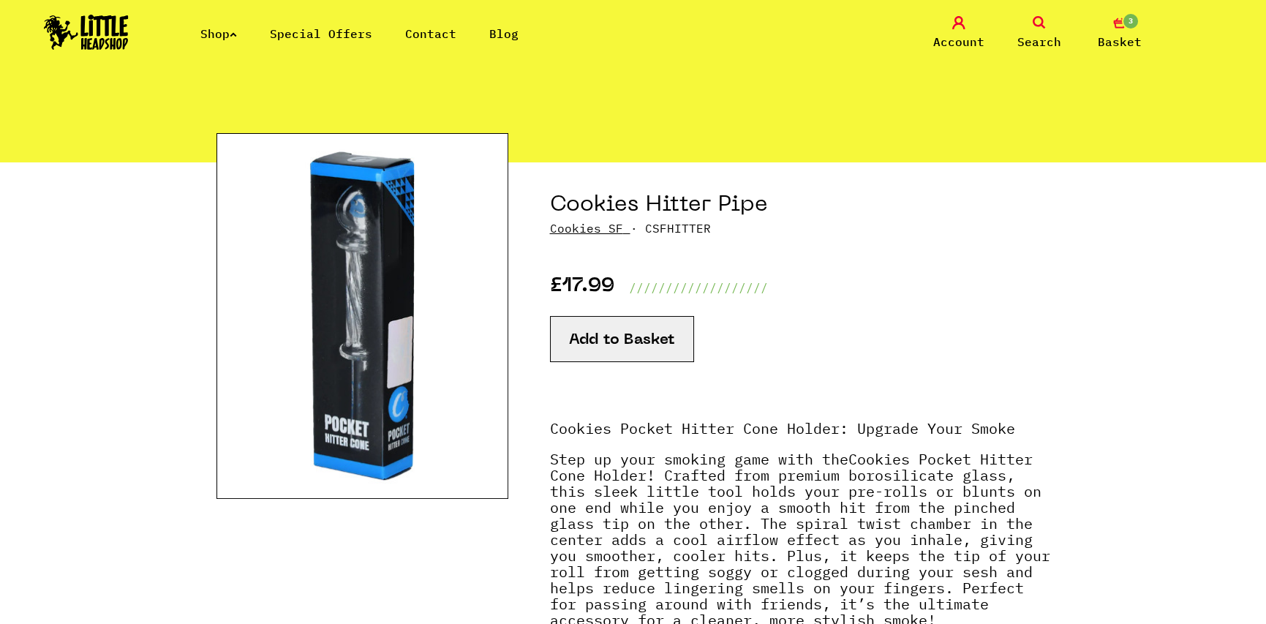
scroll to position [146, 0]
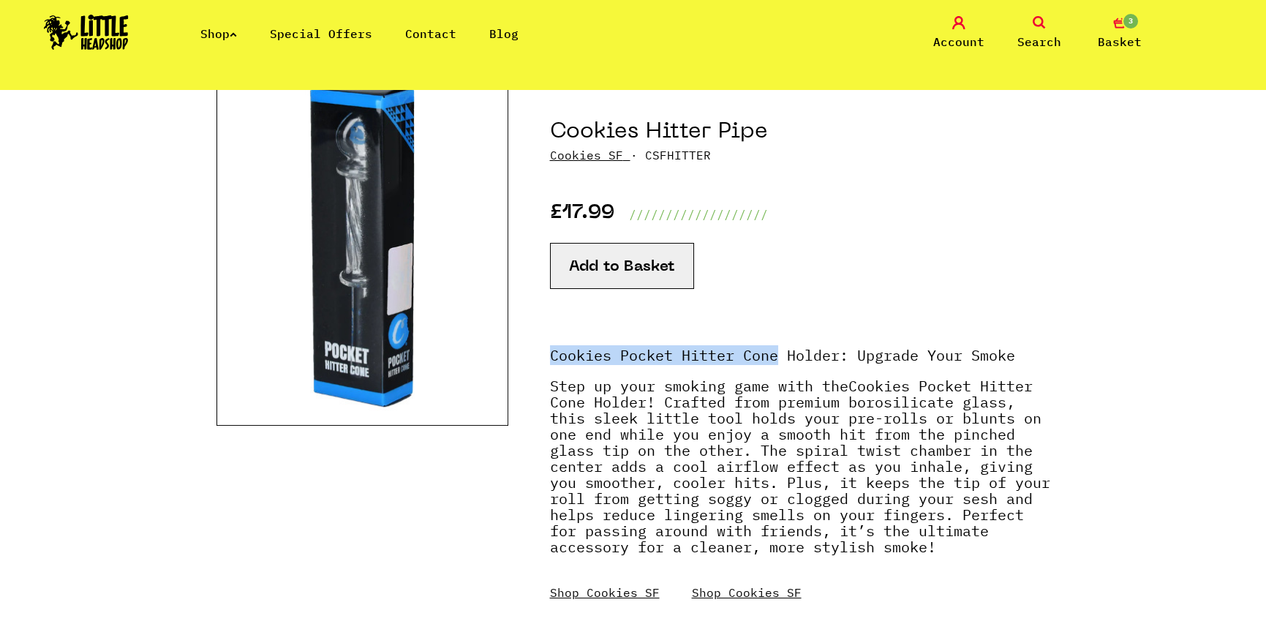
drag, startPoint x: 548, startPoint y: 353, endPoint x: 775, endPoint y: 361, distance: 226.8
click at [775, 361] on section "Cookies Hitter Pipe Cookies SF · CSFHITTER £17.99 /////////////////// Add to Ba…" at bounding box center [632, 384] width 833 height 591
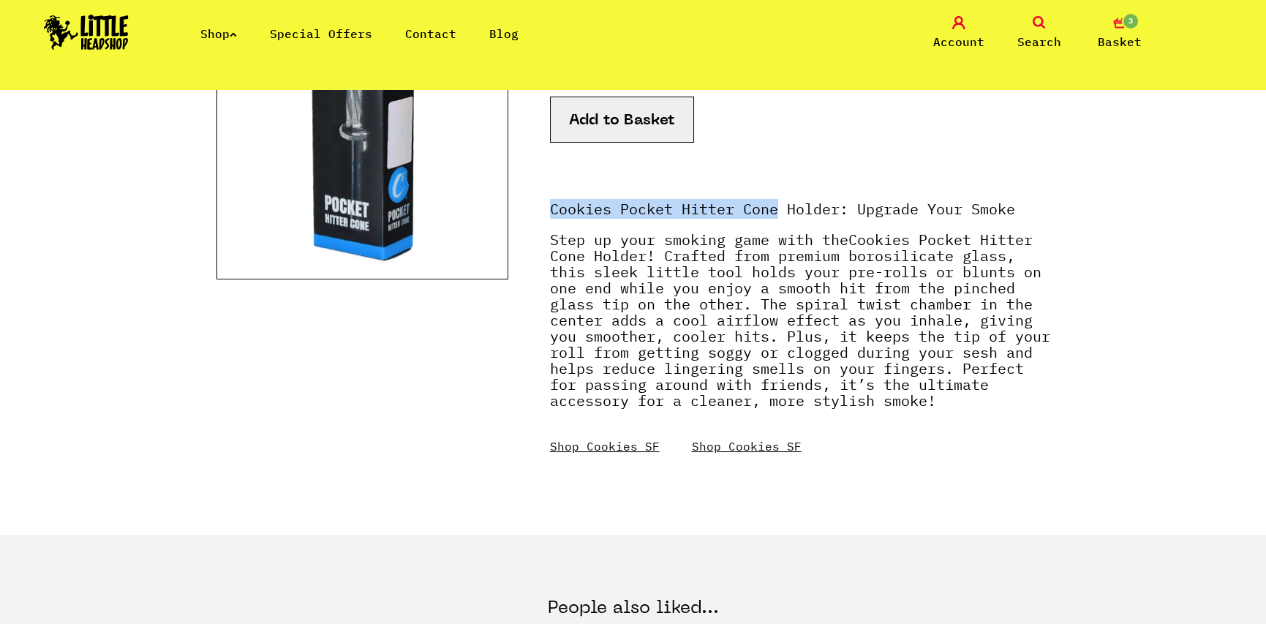
click at [605, 450] on link "Shop Cookies SF" at bounding box center [605, 446] width 110 height 15
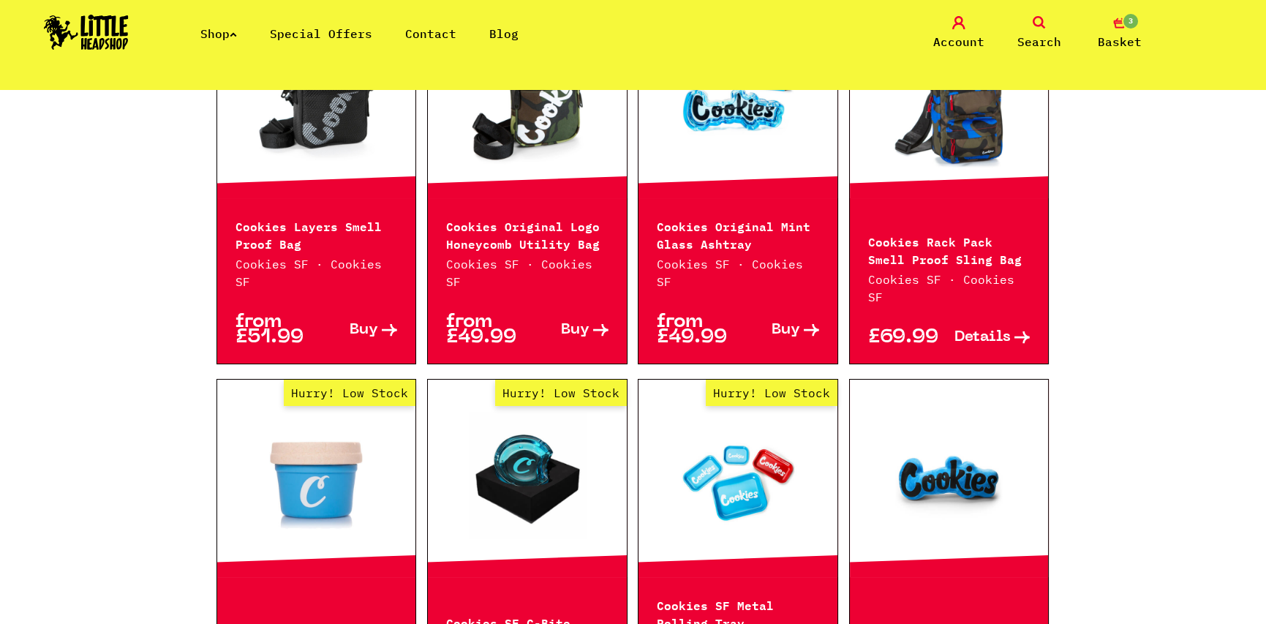
scroll to position [1682, 0]
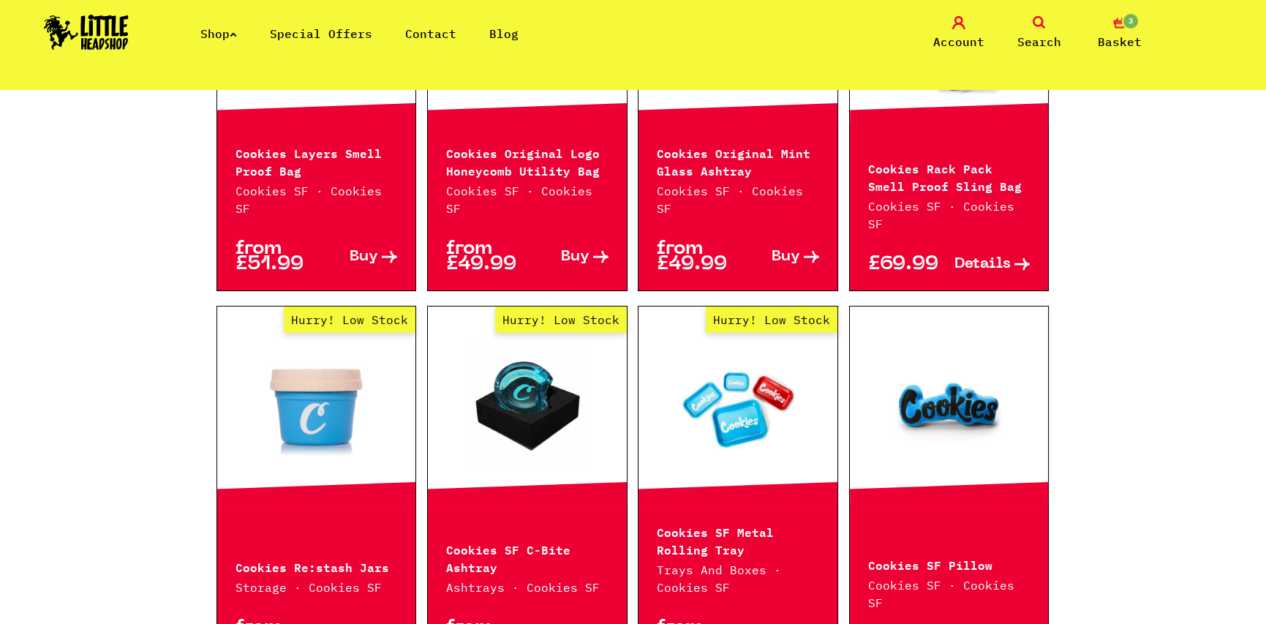
click at [1124, 22] on span "3" at bounding box center [1130, 21] width 18 height 18
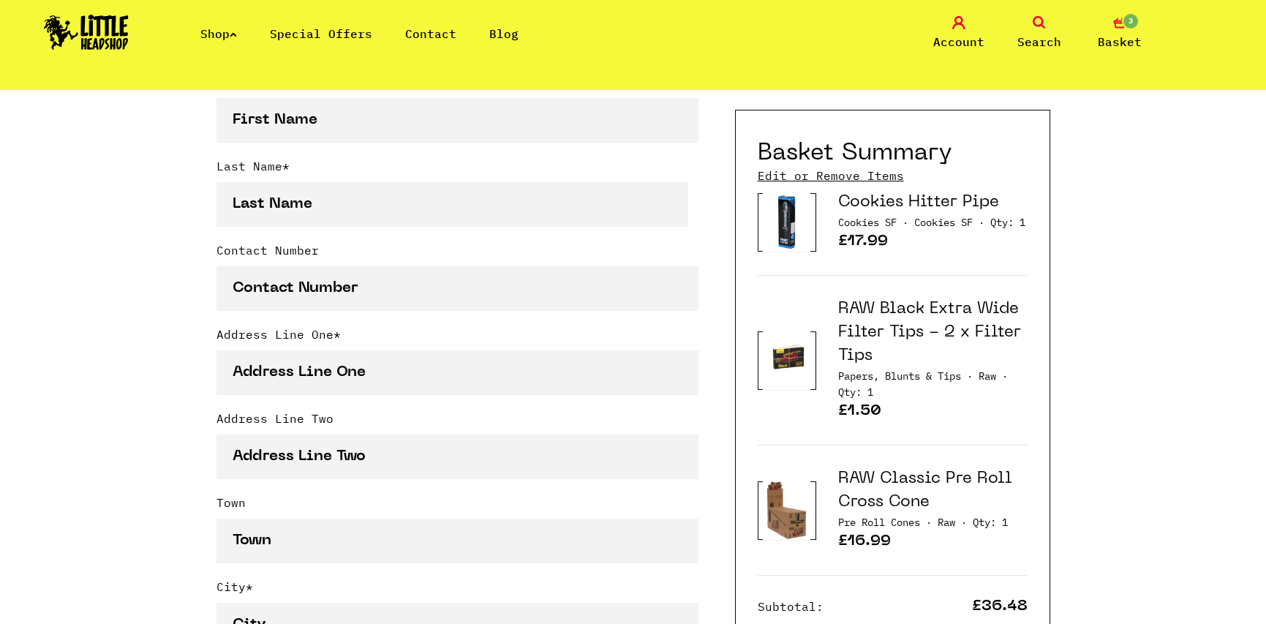
scroll to position [585, 0]
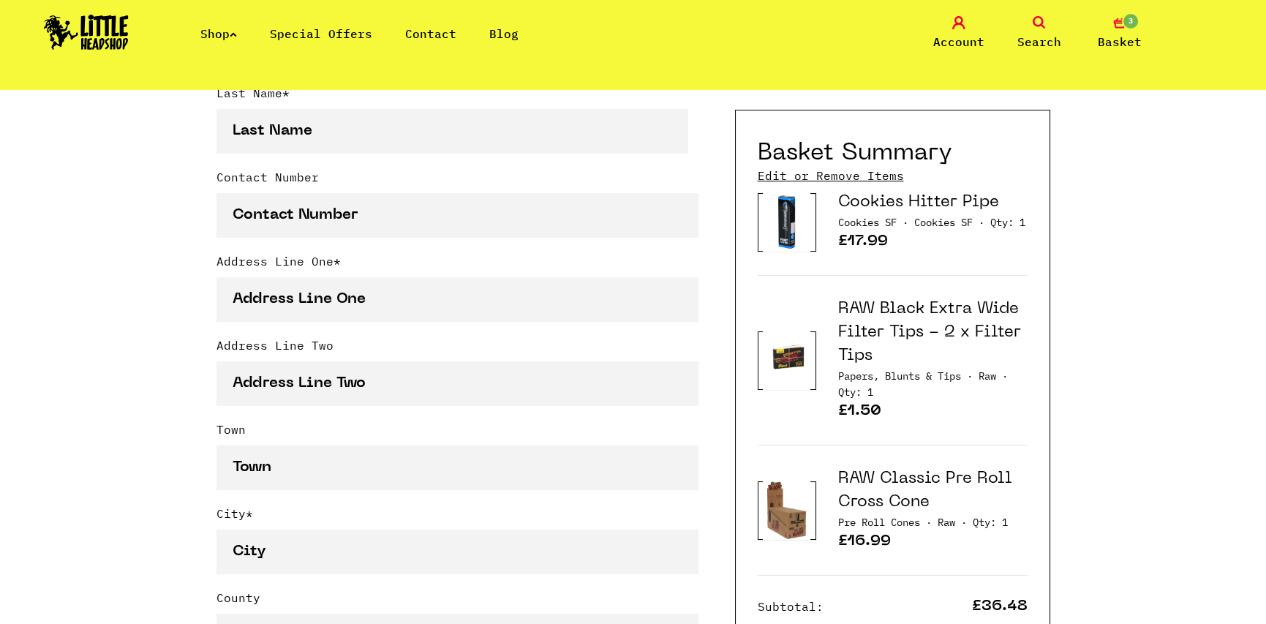
type input "[EMAIL_ADDRESS][DOMAIN_NAME]"
click at [896, 203] on link "Cookies Hitter Pipe" at bounding box center [918, 201] width 161 height 15
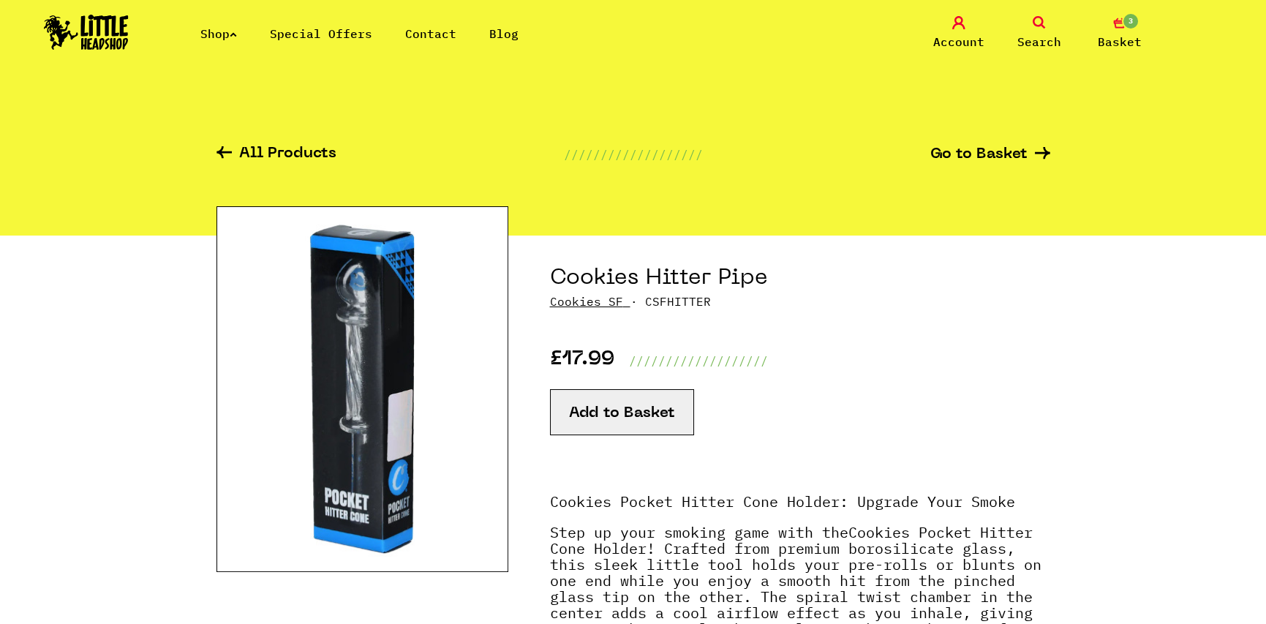
click at [237, 31] on icon at bounding box center [233, 34] width 7 height 6
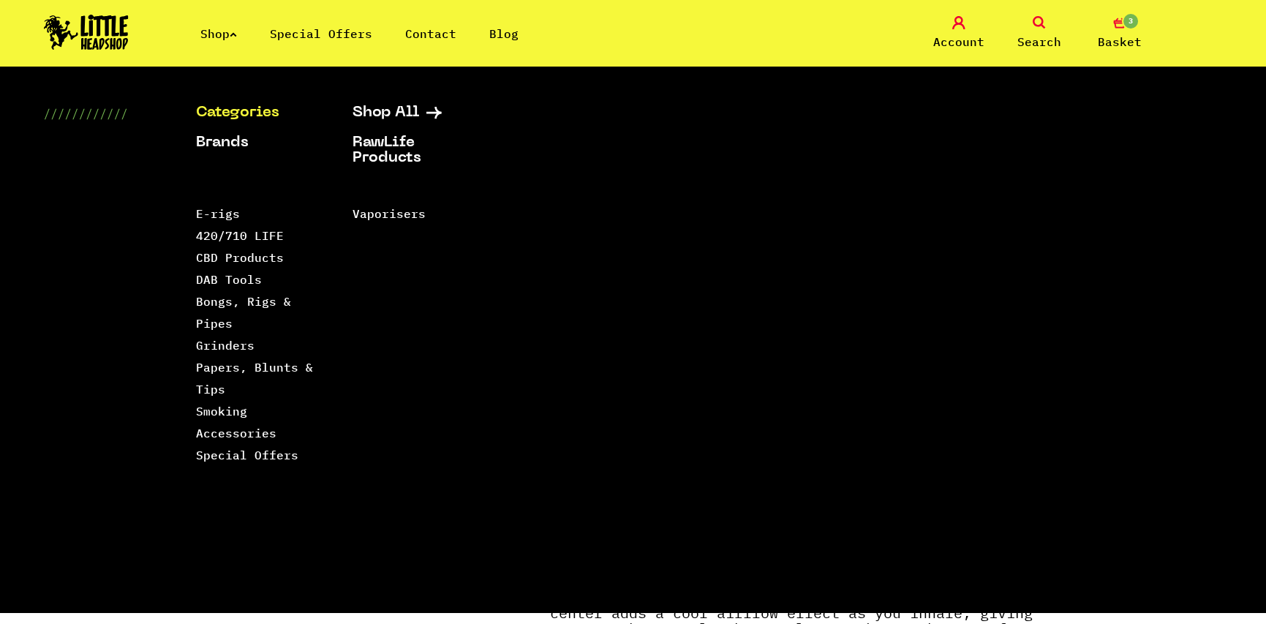
click at [211, 309] on li "Bongs, Rigs & Pipes" at bounding box center [256, 312] width 120 height 44
click at [211, 308] on link "Bongs, Rigs & Pipes" at bounding box center [243, 312] width 95 height 37
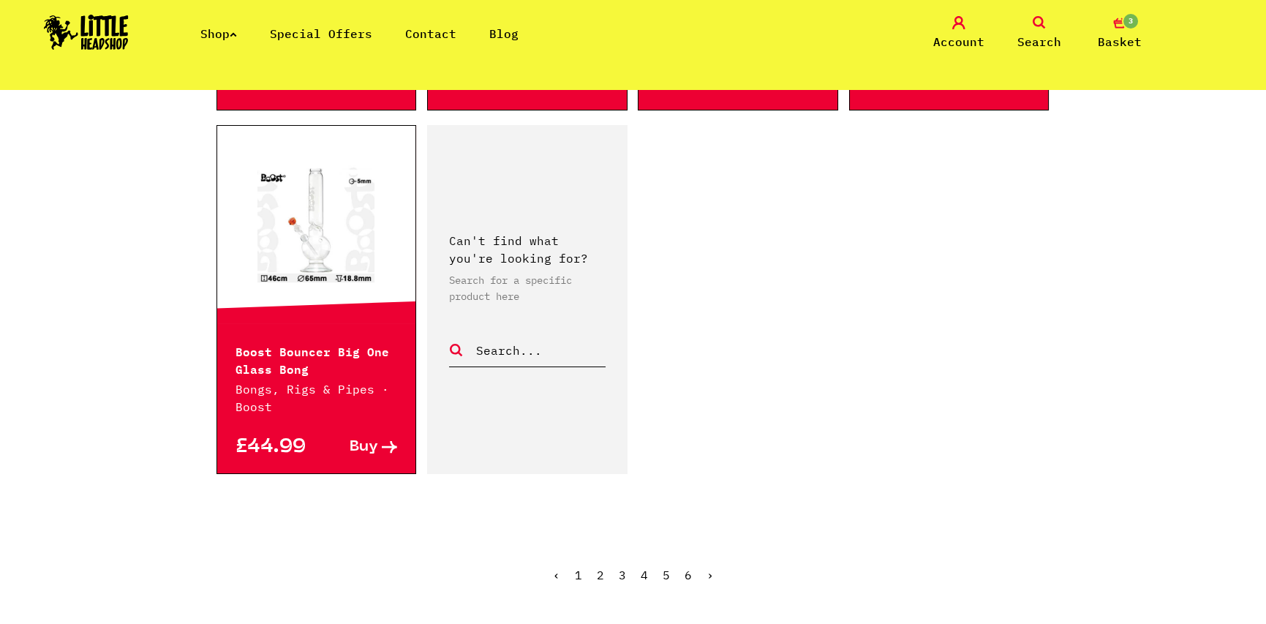
scroll to position [2559, 0]
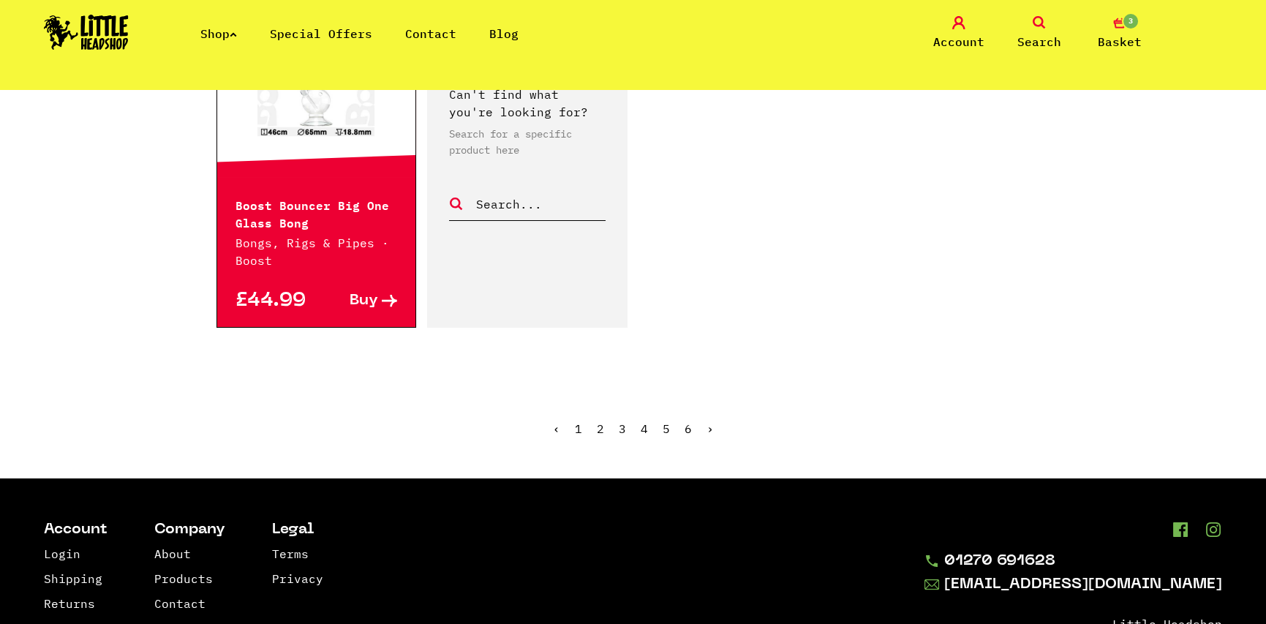
click at [706, 421] on link "›" at bounding box center [709, 428] width 7 height 15
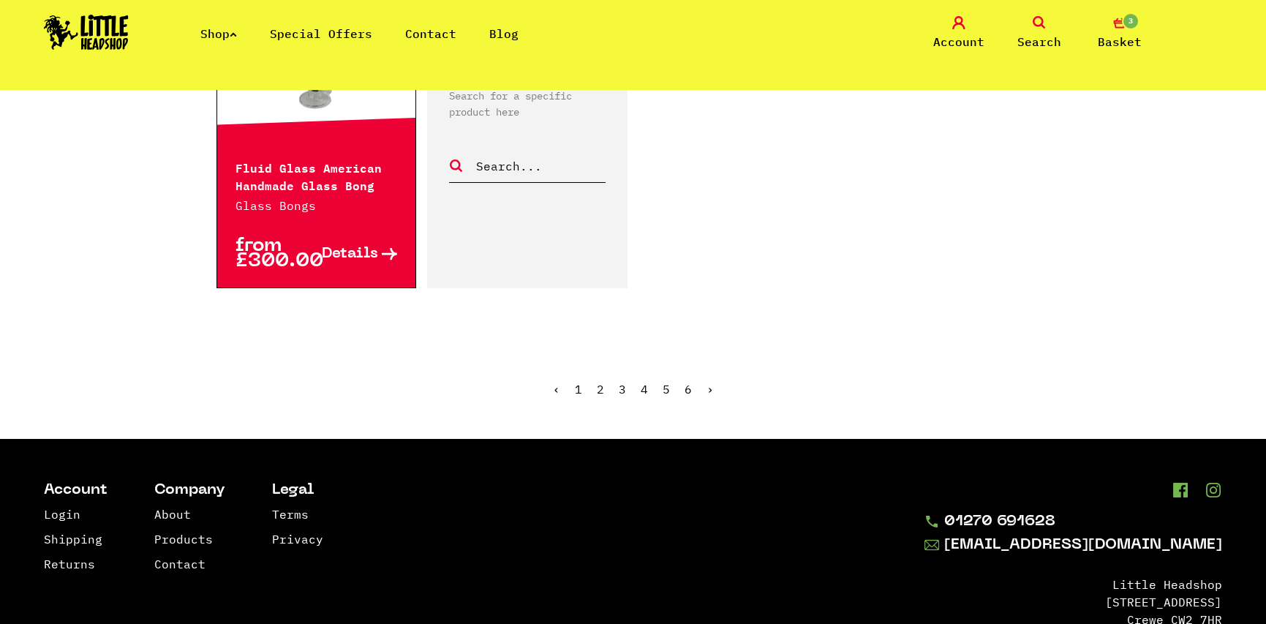
scroll to position [2630, 0]
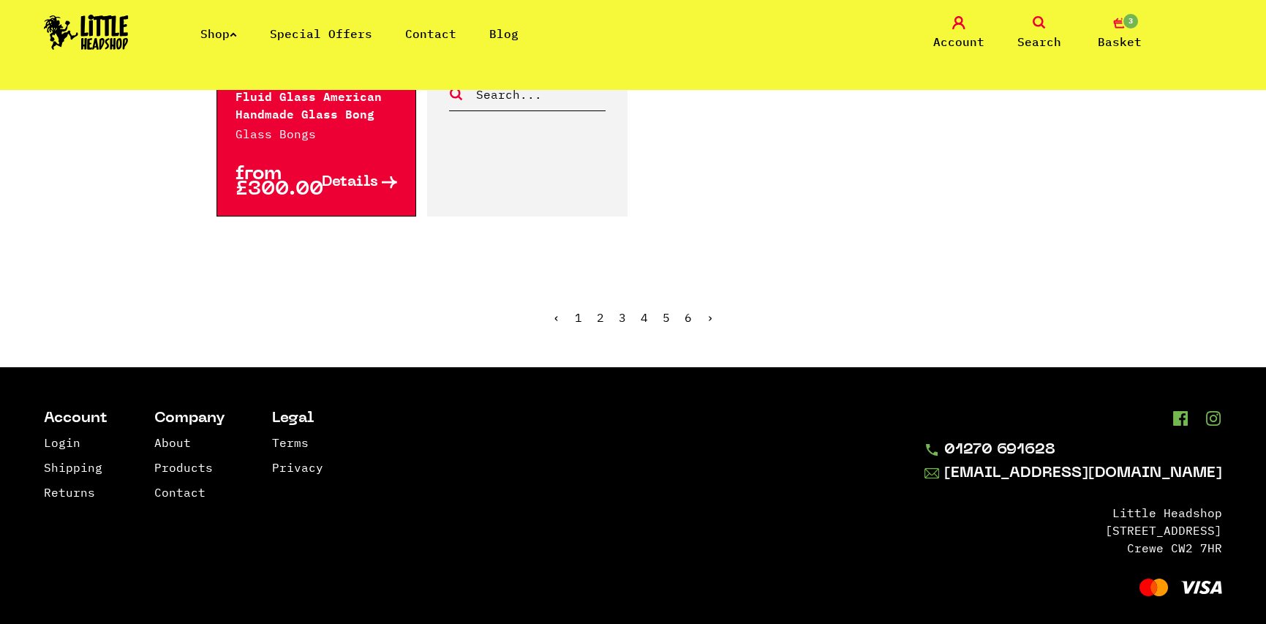
click at [706, 310] on link "›" at bounding box center [709, 317] width 7 height 15
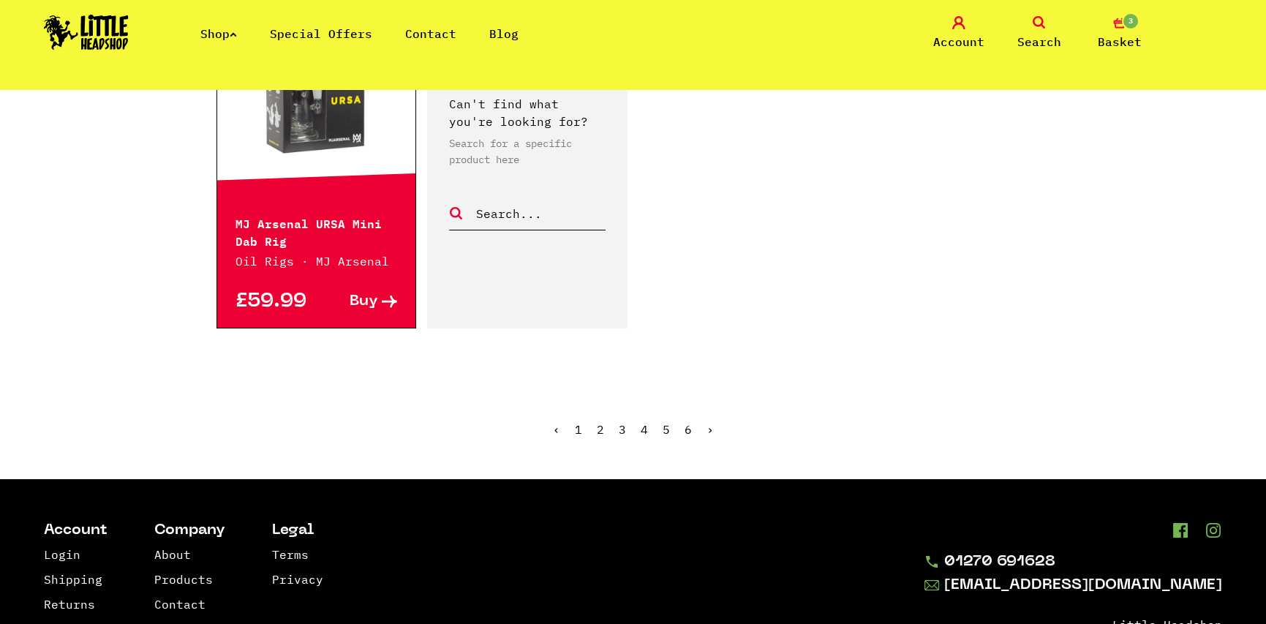
scroll to position [2559, 0]
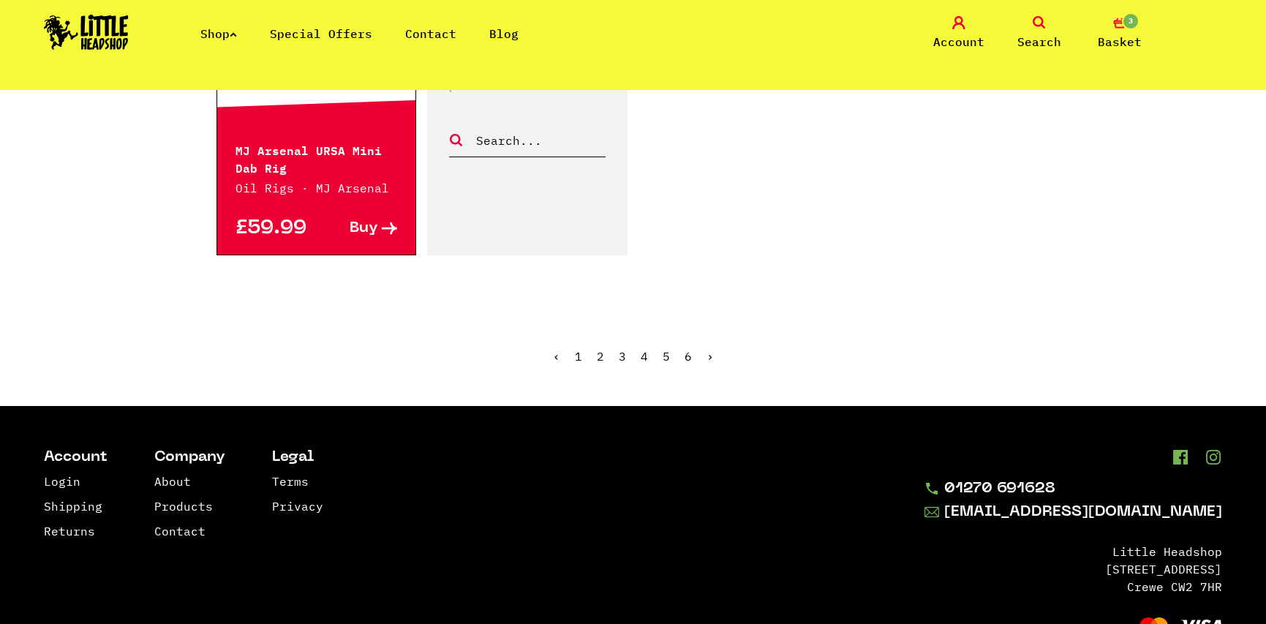
click at [710, 355] on link "›" at bounding box center [709, 356] width 7 height 15
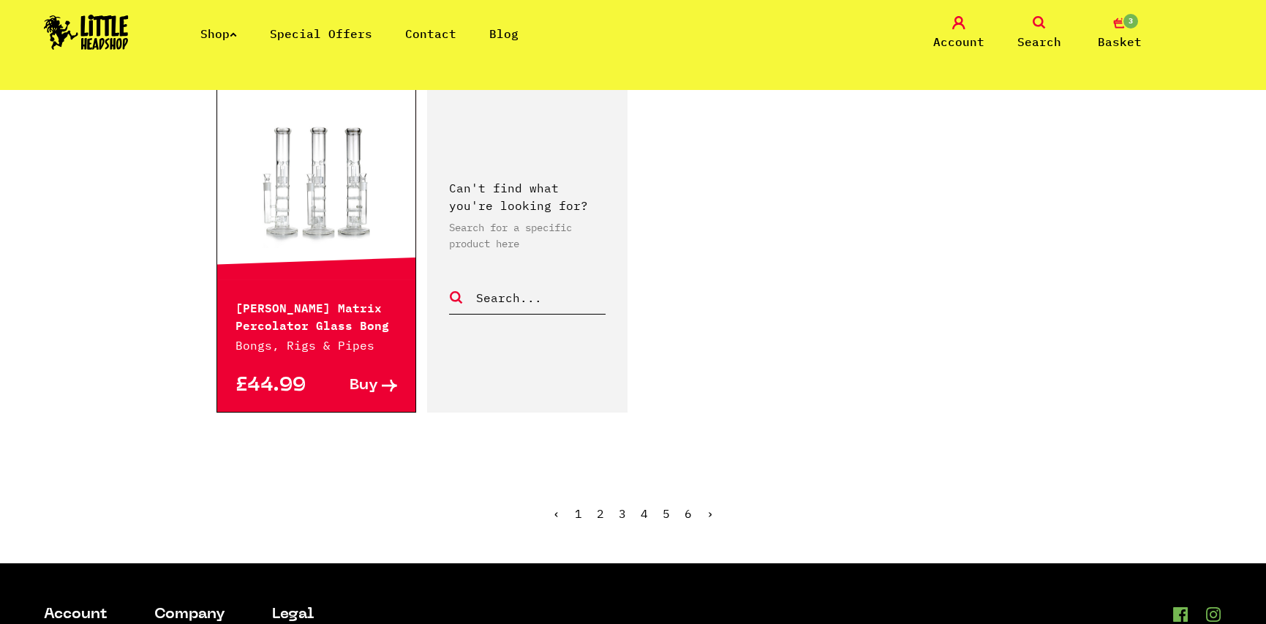
scroll to position [2486, 0]
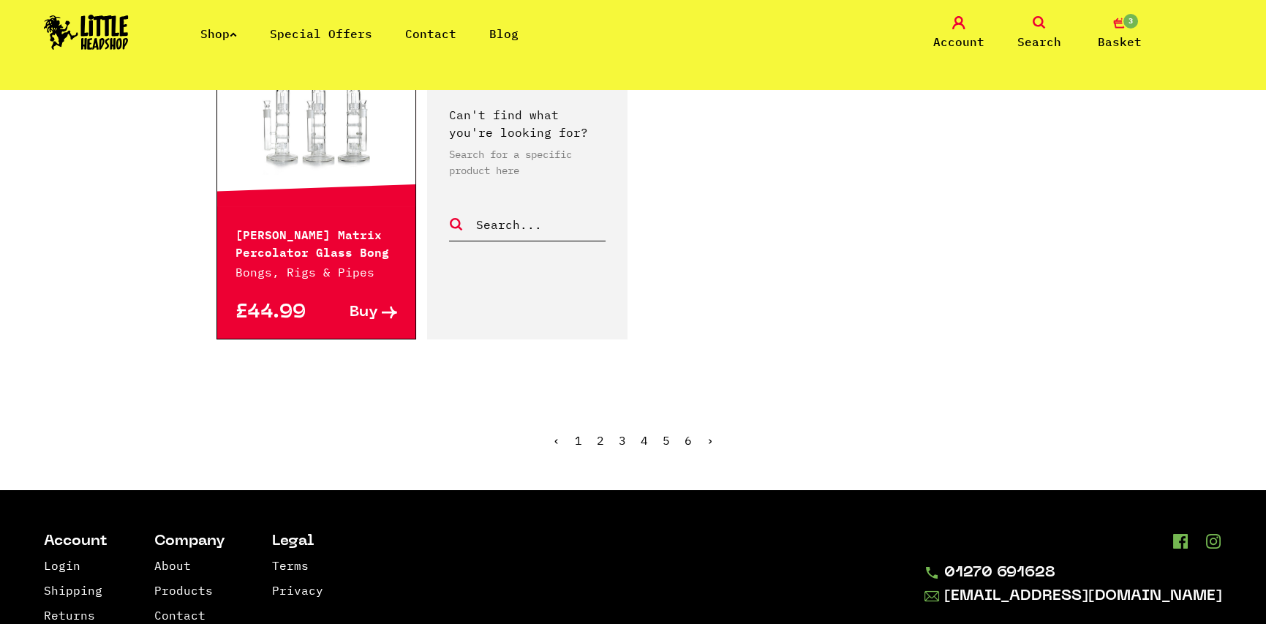
click at [708, 433] on link "›" at bounding box center [709, 440] width 7 height 15
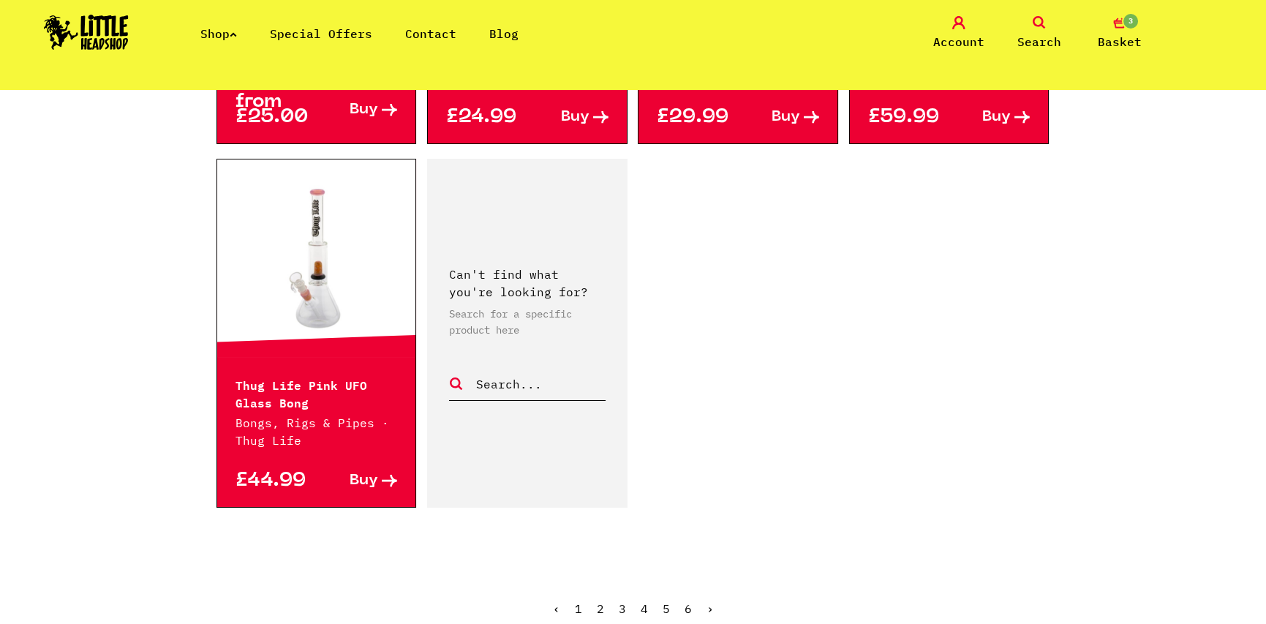
scroll to position [2559, 0]
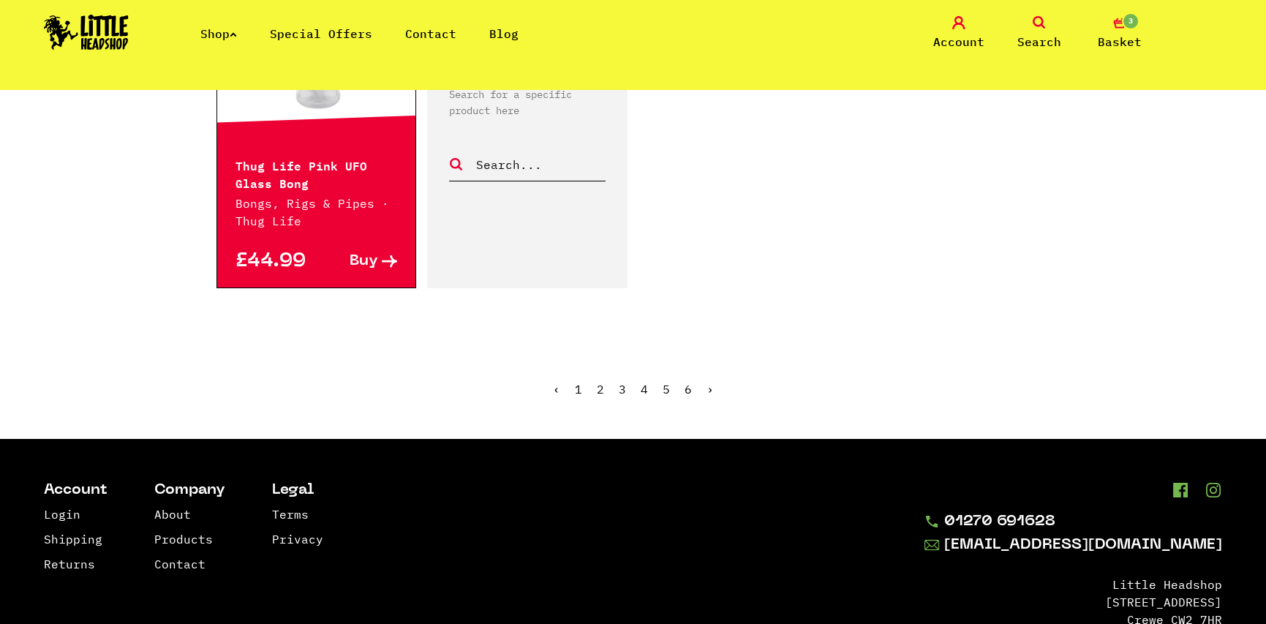
click at [706, 382] on link "›" at bounding box center [709, 389] width 7 height 15
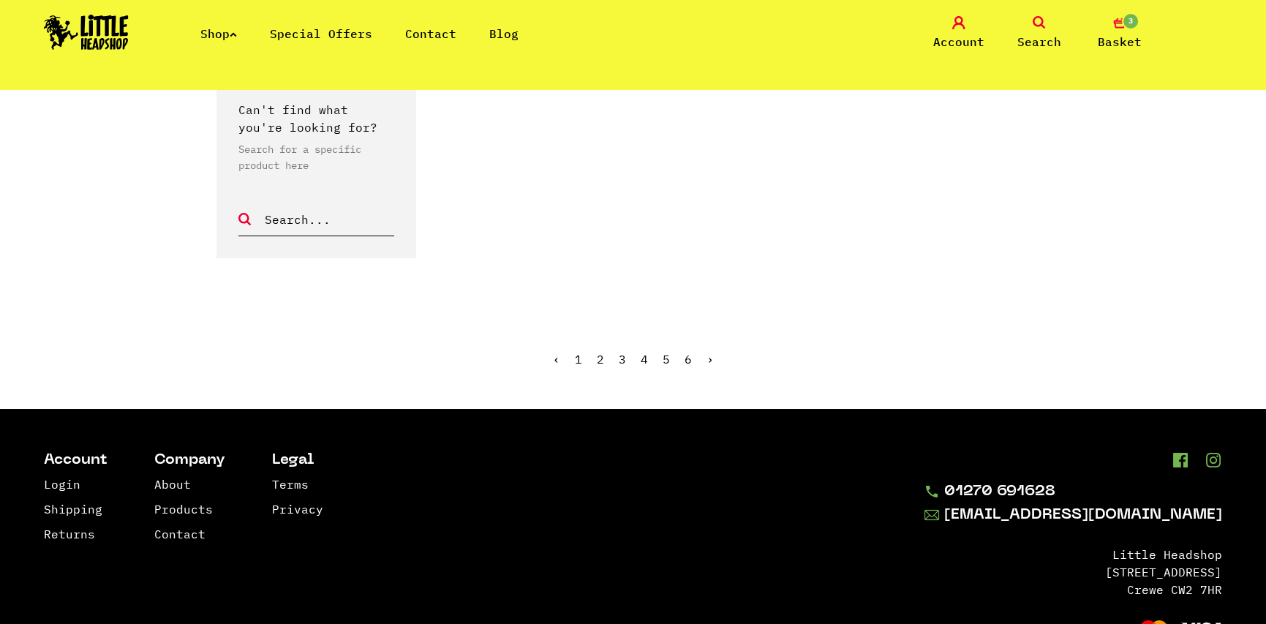
scroll to position [1010, 0]
